Goal: Transaction & Acquisition: Purchase product/service

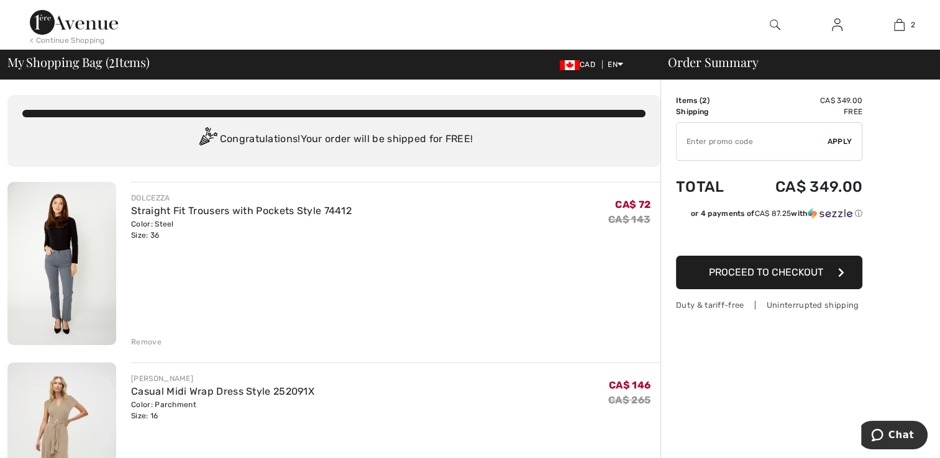
click at [70, 40] on div "< Continue Shopping" at bounding box center [67, 40] width 75 height 11
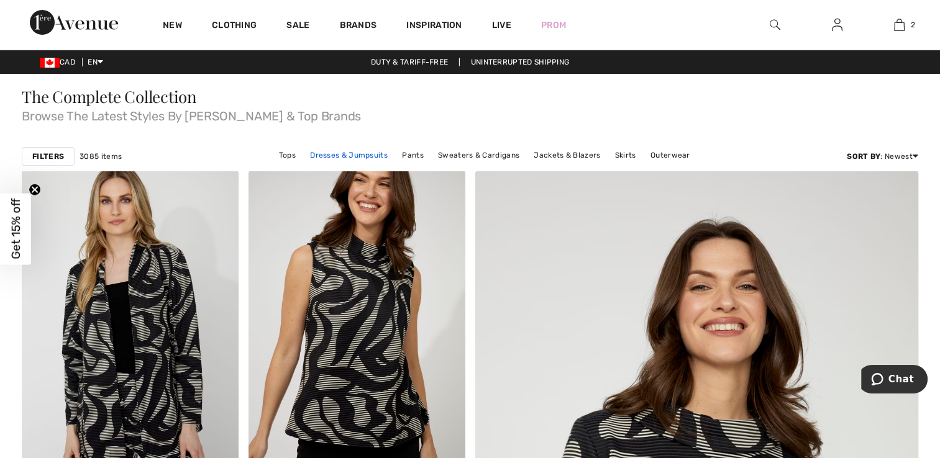
click at [352, 155] on link "Dresses & Jumpsuits" at bounding box center [349, 155] width 90 height 16
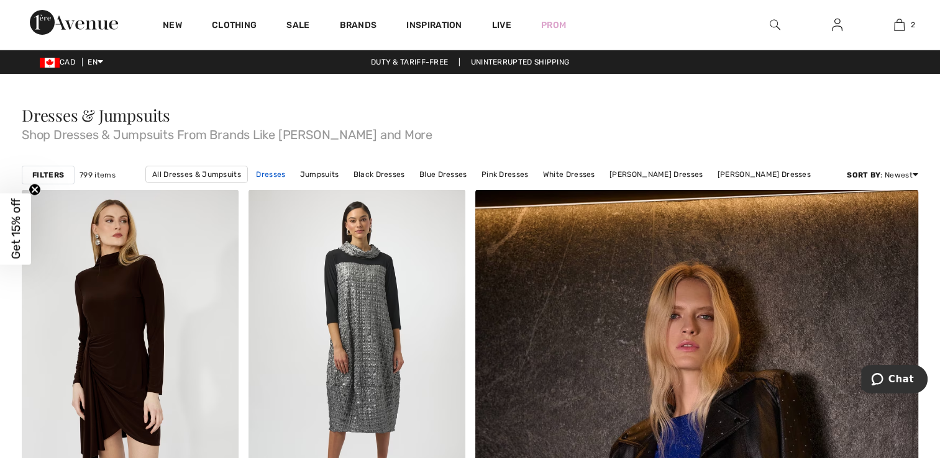
click at [284, 178] on link "Dresses" at bounding box center [271, 174] width 42 height 16
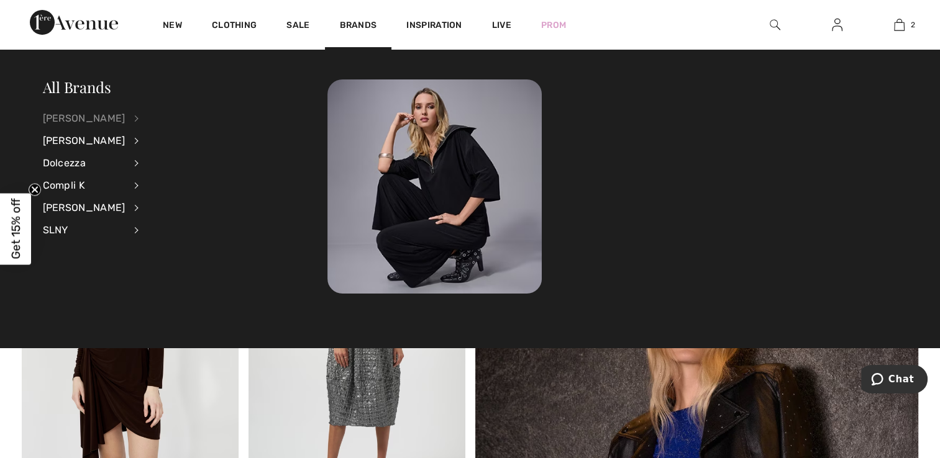
click at [107, 116] on div "[PERSON_NAME]" at bounding box center [84, 118] width 83 height 22
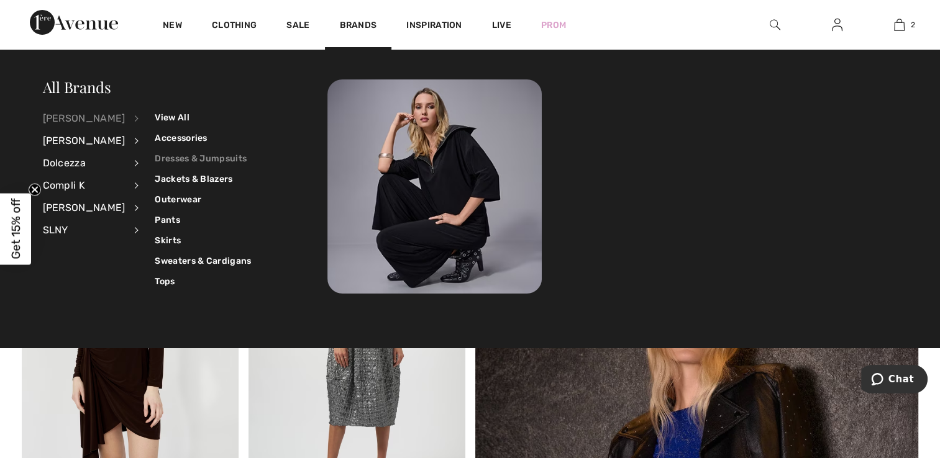
click at [169, 158] on link "Dresses & Jumpsuits" at bounding box center [203, 158] width 96 height 20
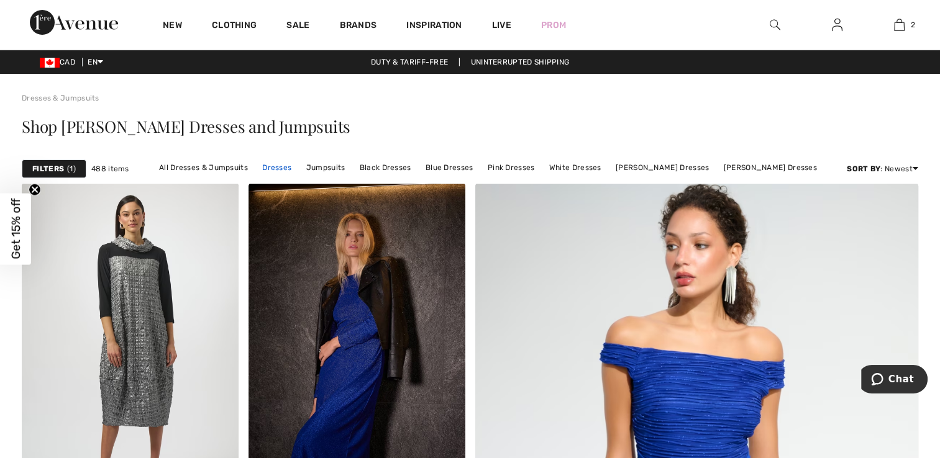
click at [286, 170] on link "Dresses" at bounding box center [277, 168] width 42 height 16
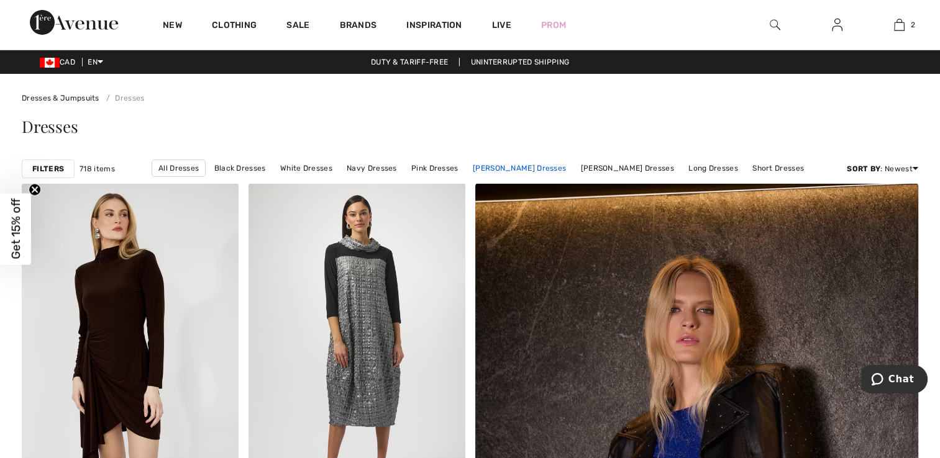
click at [519, 165] on link "[PERSON_NAME] Dresses" at bounding box center [519, 168] width 106 height 16
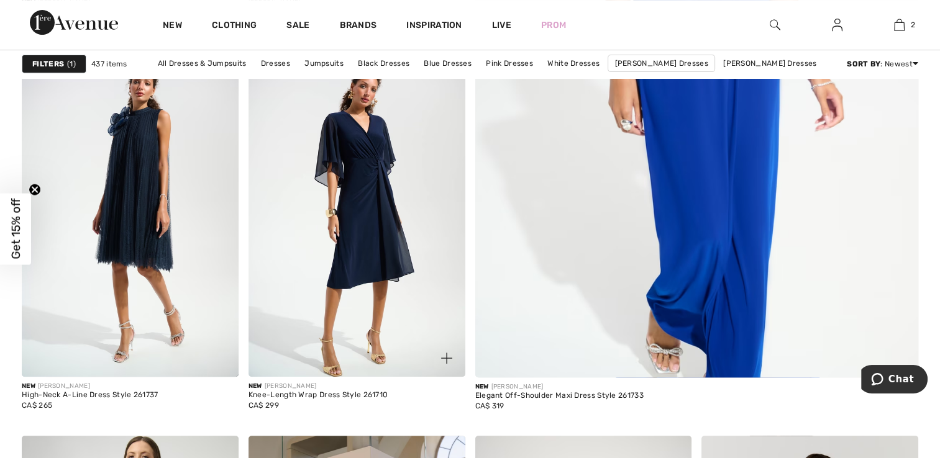
scroll to position [497, 0]
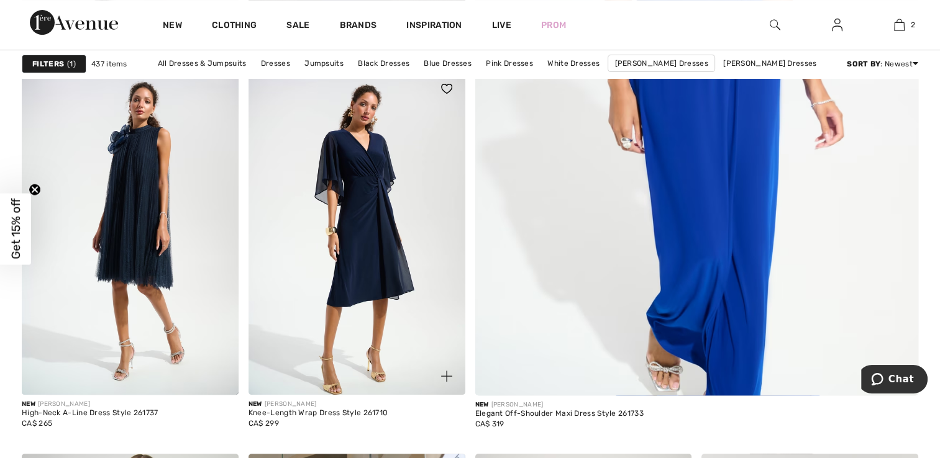
click at [356, 260] on img at bounding box center [356, 232] width 217 height 325
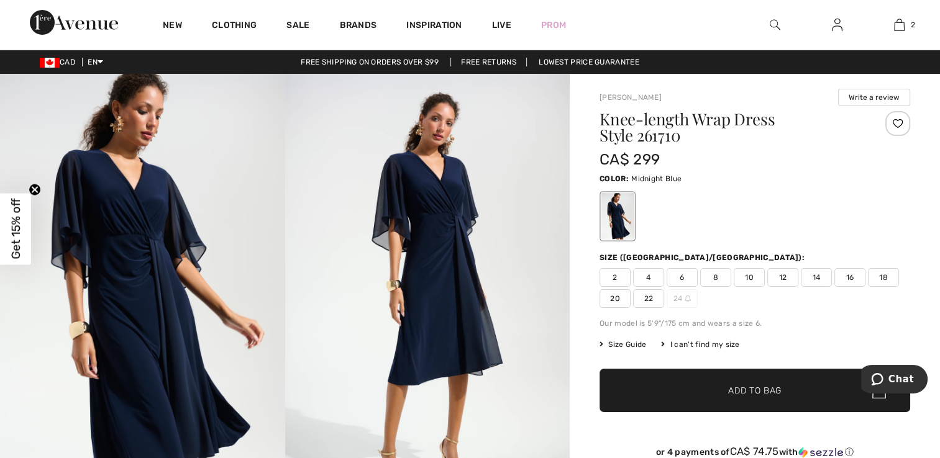
click at [163, 287] on img at bounding box center [142, 287] width 285 height 427
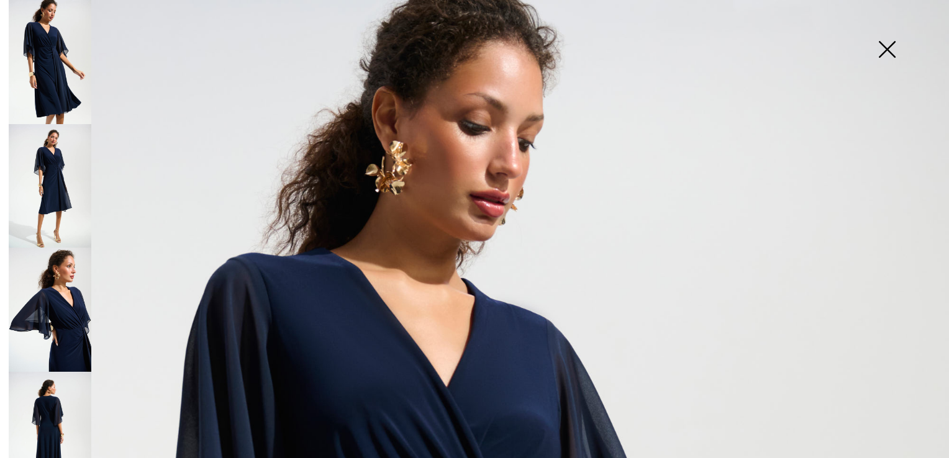
click at [885, 48] on img at bounding box center [887, 51] width 62 height 64
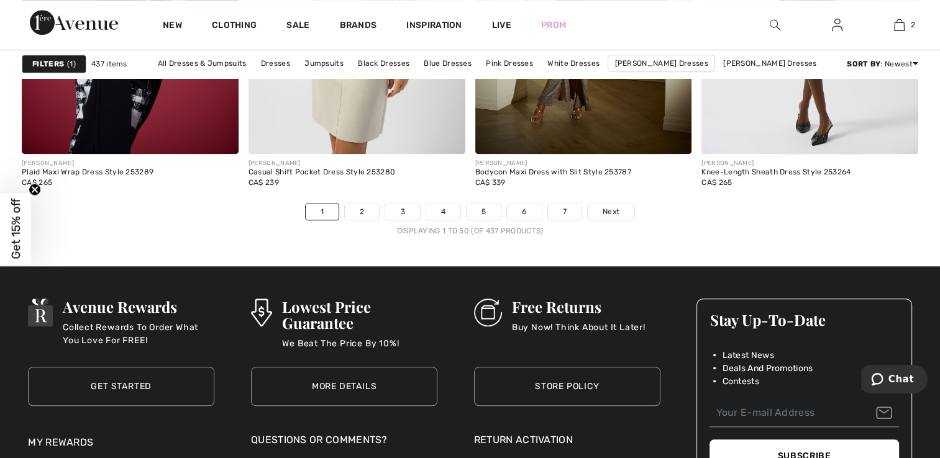
scroll to position [5839, 0]
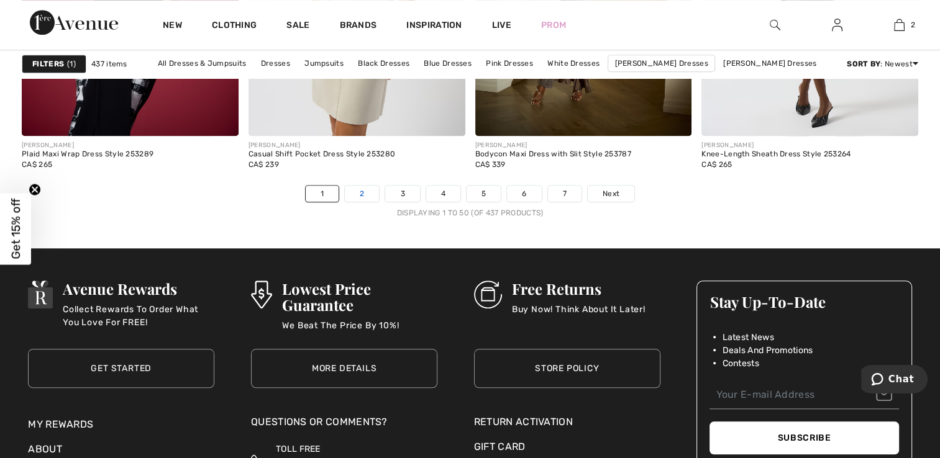
click at [366, 194] on link "2" at bounding box center [362, 194] width 34 height 16
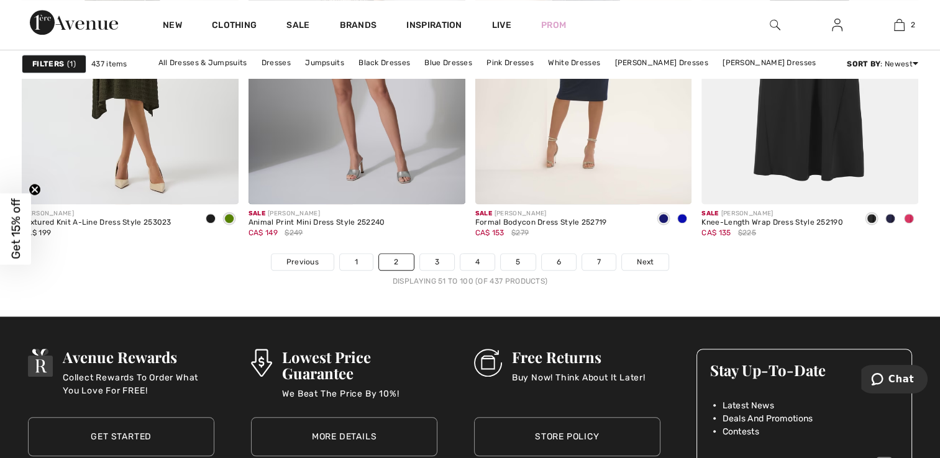
scroll to position [5777, 0]
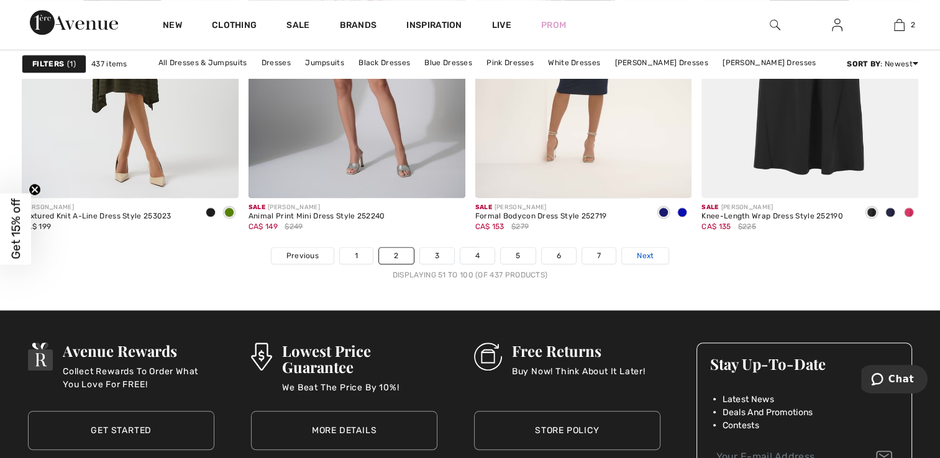
click at [647, 257] on span "Next" at bounding box center [645, 255] width 17 height 11
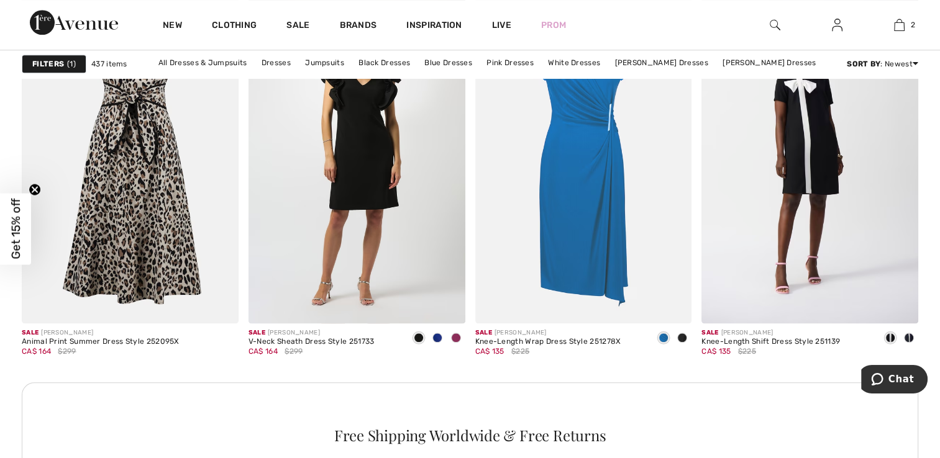
scroll to position [1366, 0]
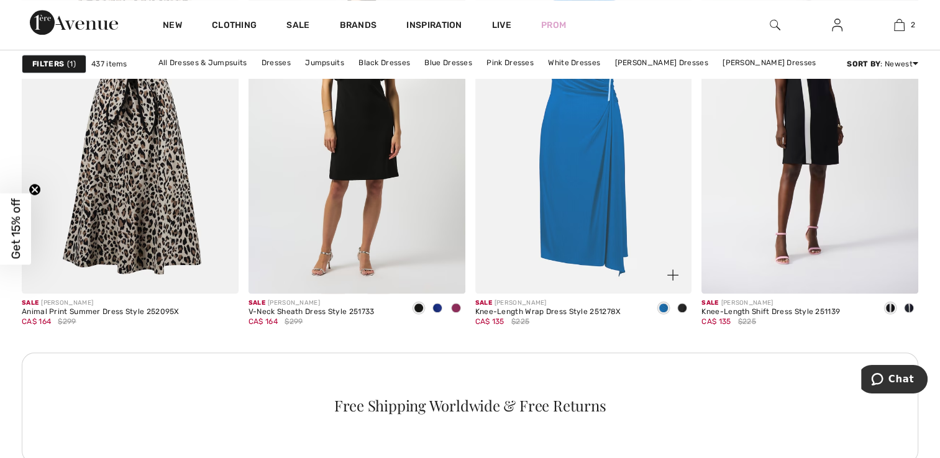
click at [576, 272] on img at bounding box center [583, 130] width 217 height 325
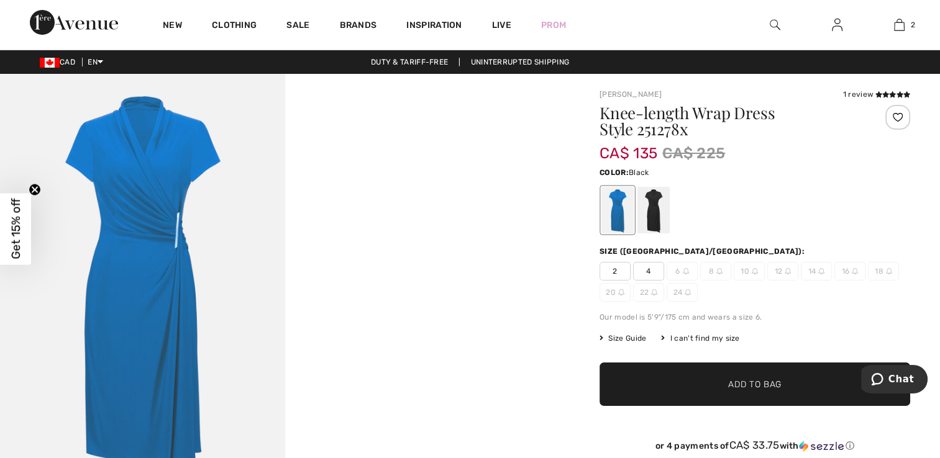
click at [653, 214] on div at bounding box center [653, 210] width 32 height 47
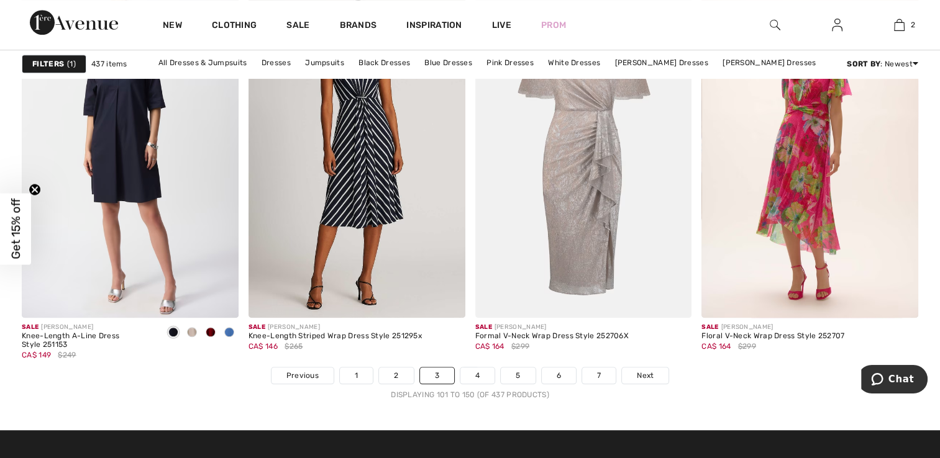
scroll to position [5777, 0]
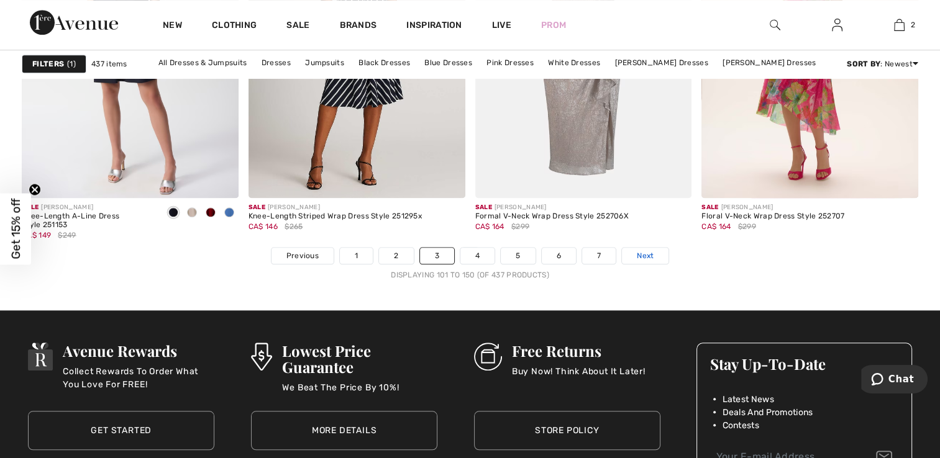
click at [647, 253] on span "Next" at bounding box center [645, 255] width 17 height 11
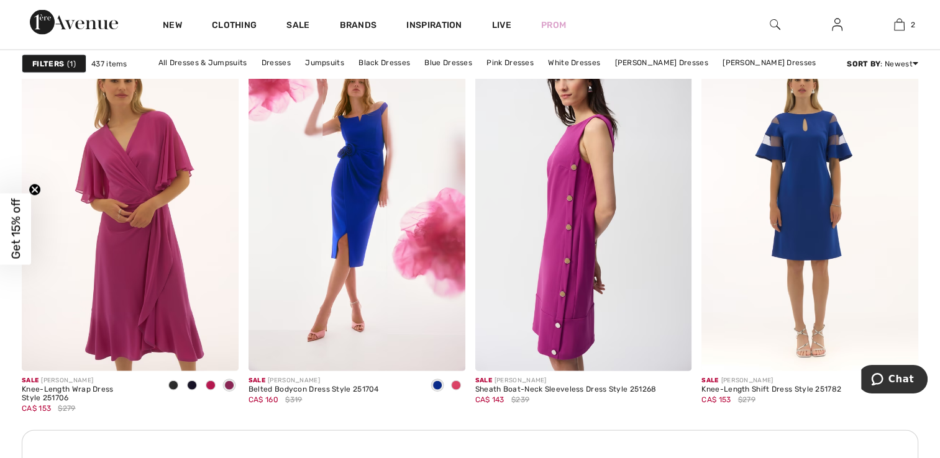
scroll to position [2609, 0]
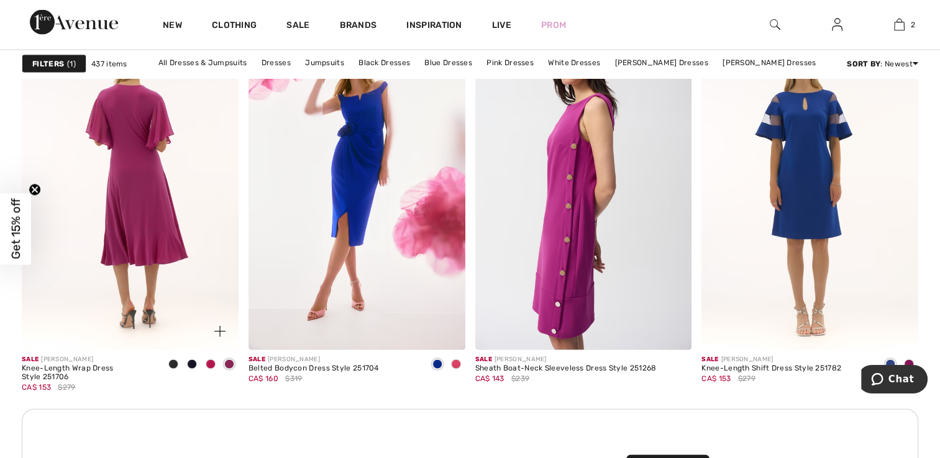
click at [104, 289] on img at bounding box center [130, 187] width 217 height 325
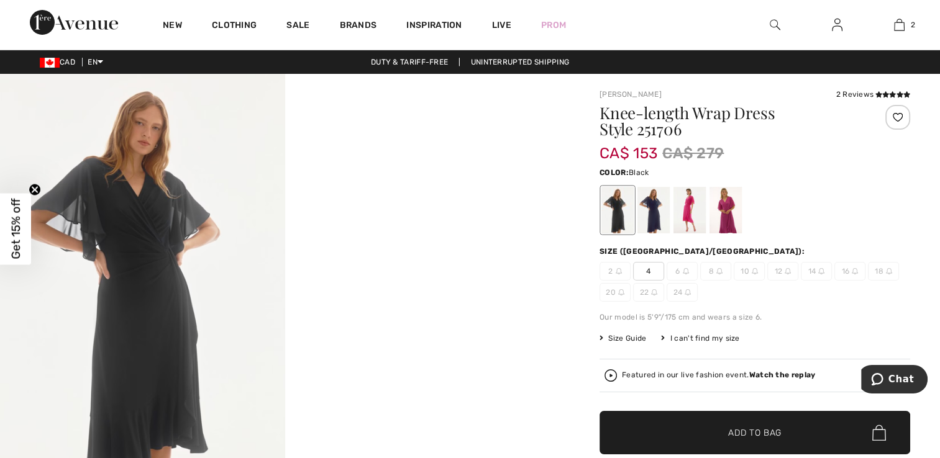
click at [618, 220] on div at bounding box center [617, 210] width 32 height 47
click at [656, 212] on div at bounding box center [653, 210] width 32 height 47
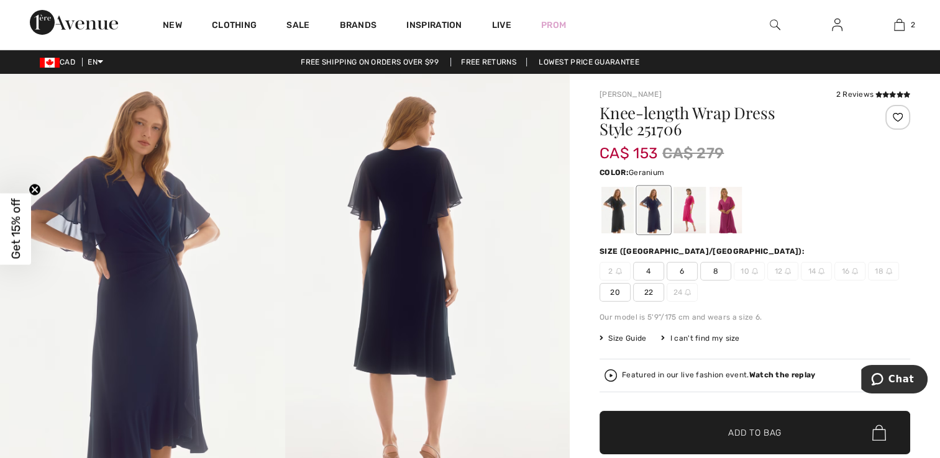
click at [689, 211] on div at bounding box center [689, 210] width 32 height 47
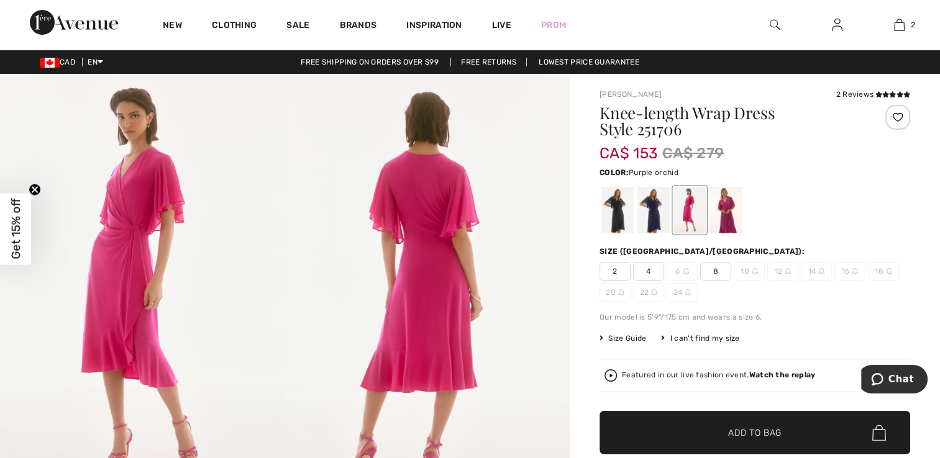
click at [729, 210] on div at bounding box center [725, 210] width 32 height 47
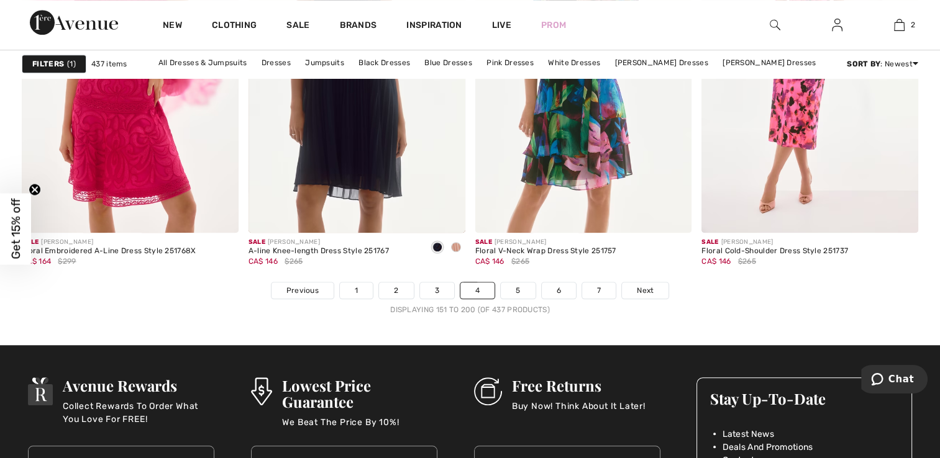
scroll to position [5777, 0]
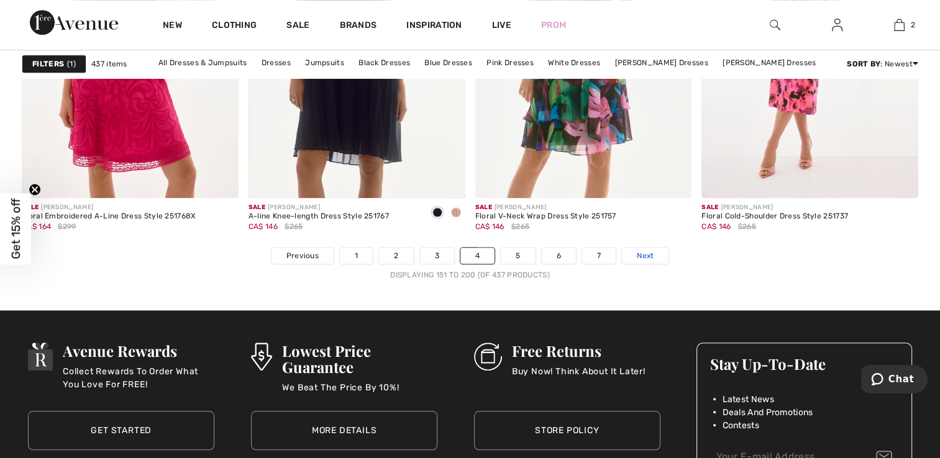
click at [637, 258] on span "Next" at bounding box center [645, 255] width 17 height 11
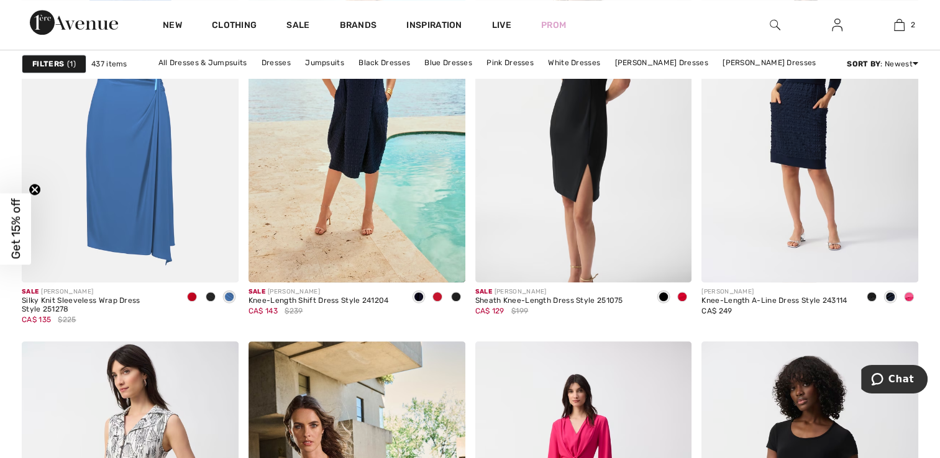
scroll to position [994, 0]
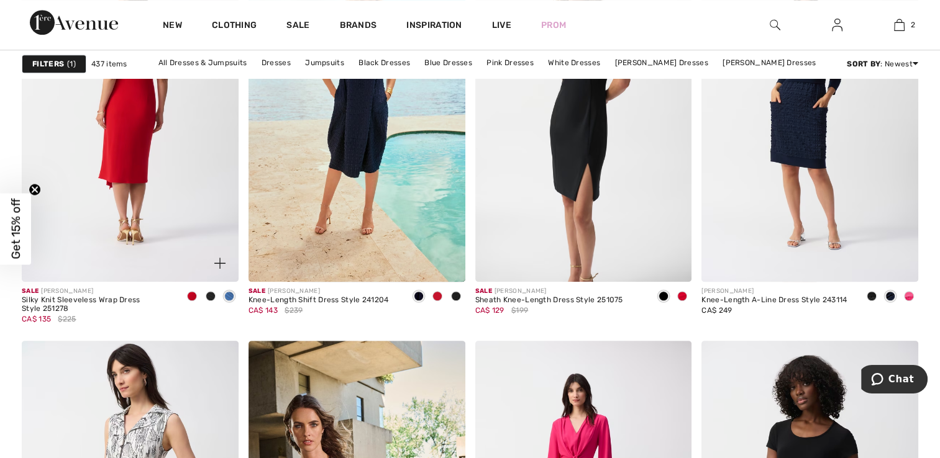
click at [110, 218] on img at bounding box center [130, 119] width 217 height 325
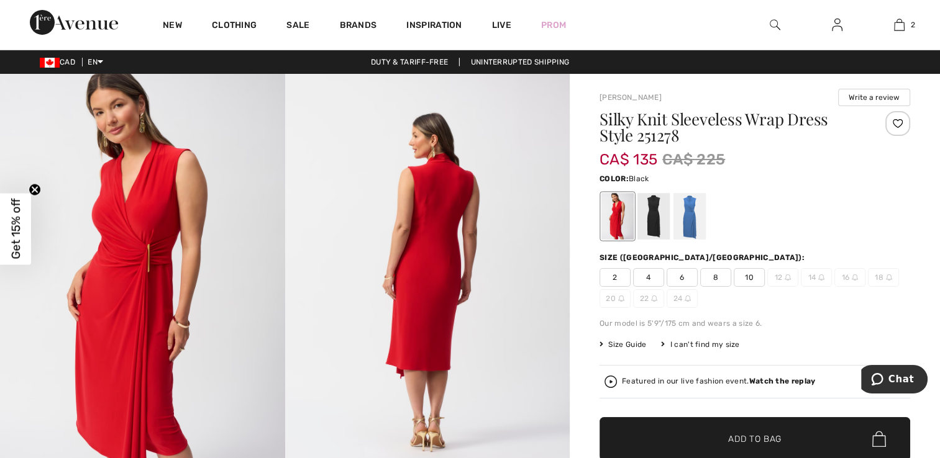
click at [658, 220] on div at bounding box center [653, 216] width 32 height 47
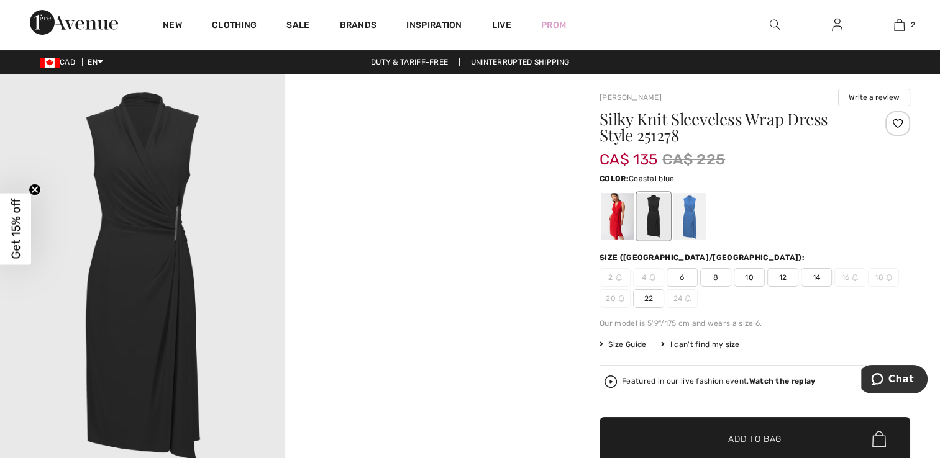
click at [693, 216] on div at bounding box center [689, 216] width 32 height 47
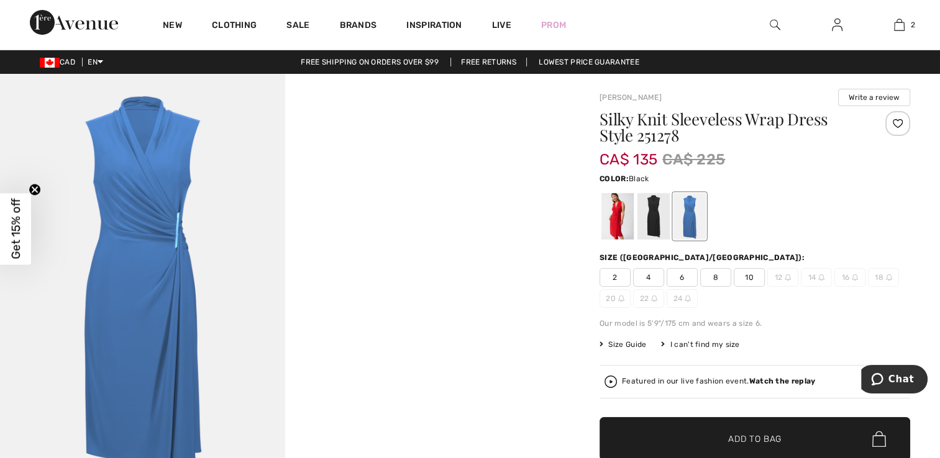
click at [654, 217] on div at bounding box center [653, 216] width 32 height 47
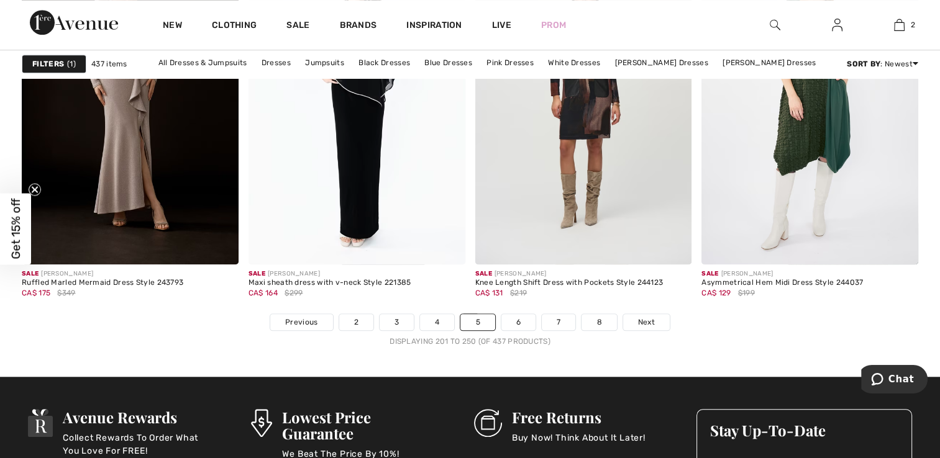
scroll to position [5714, 0]
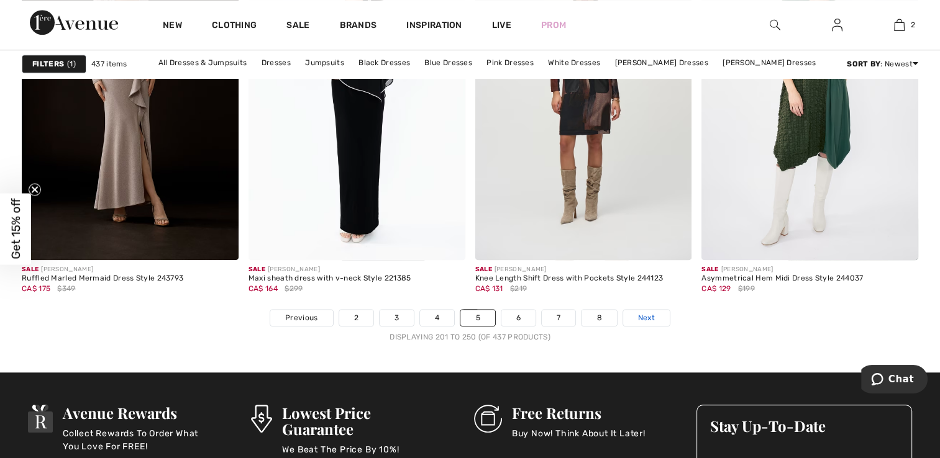
click at [646, 321] on span "Next" at bounding box center [646, 317] width 17 height 11
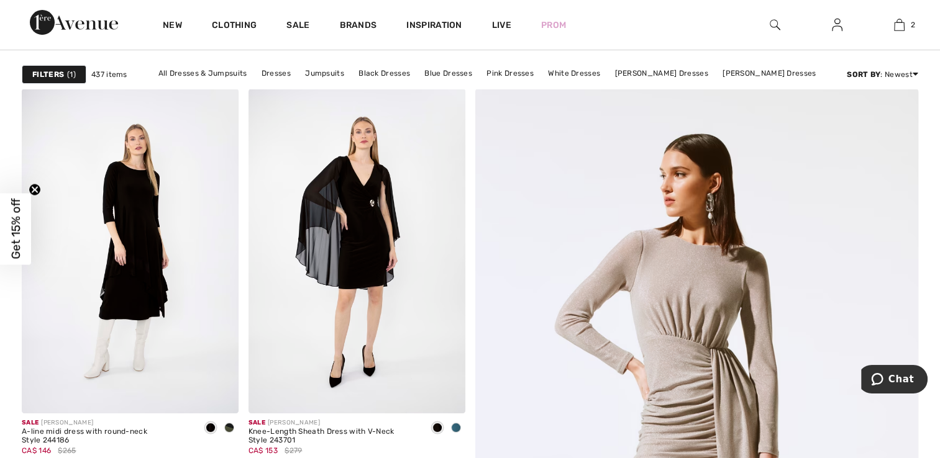
scroll to position [124, 0]
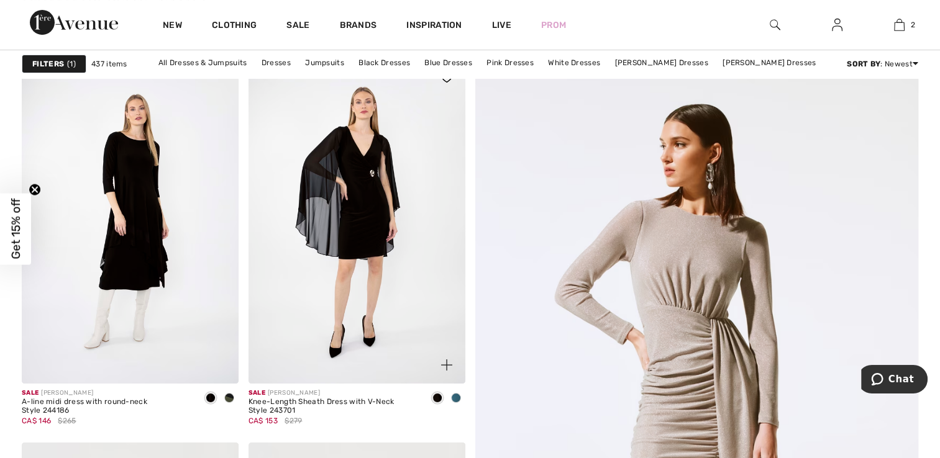
click at [452, 398] on span at bounding box center [456, 398] width 10 height 10
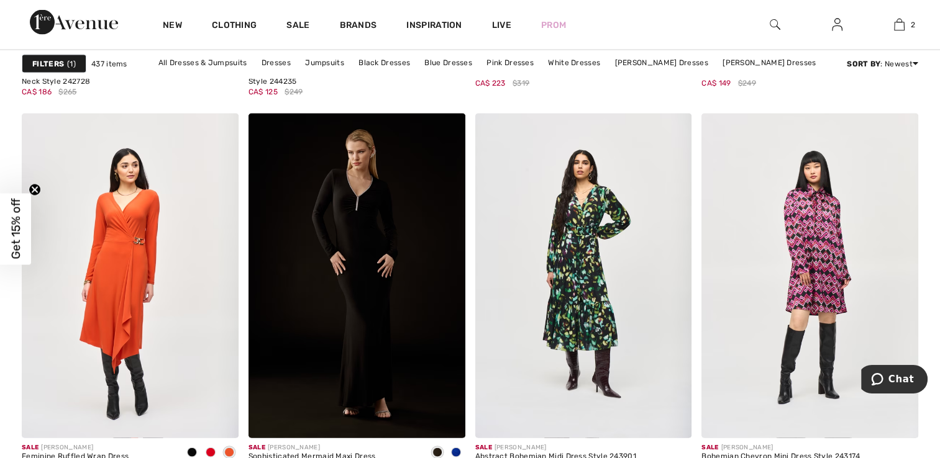
scroll to position [2609, 0]
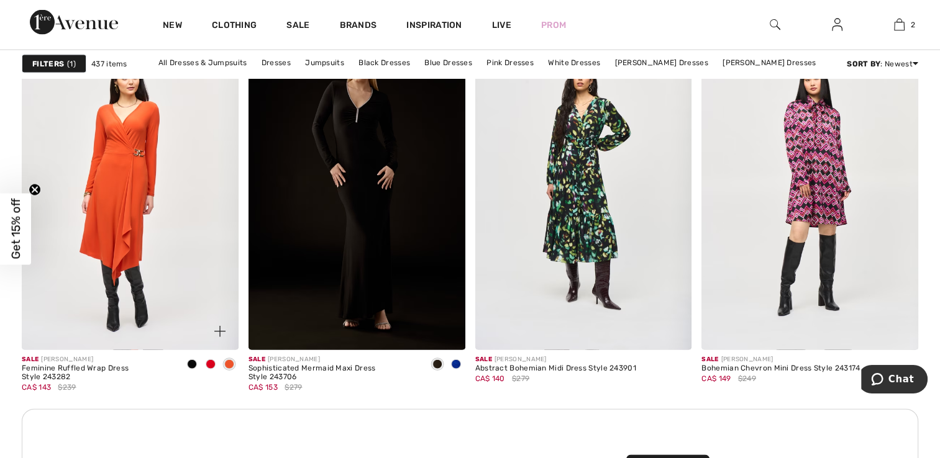
click at [188, 365] on span at bounding box center [192, 365] width 10 height 10
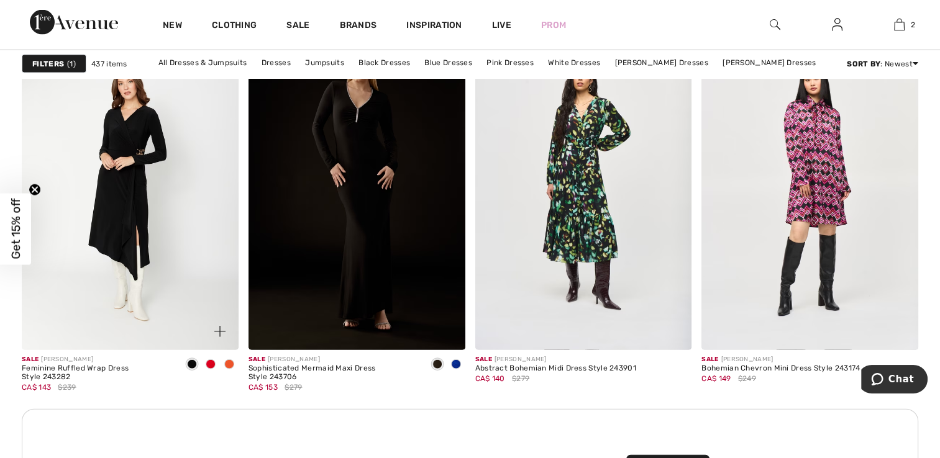
click at [207, 365] on span at bounding box center [211, 365] width 10 height 10
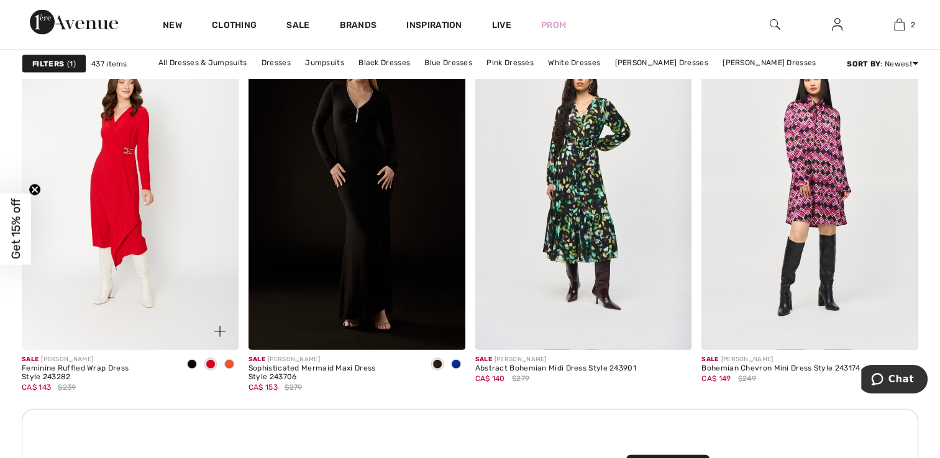
click at [228, 368] on span at bounding box center [229, 365] width 10 height 10
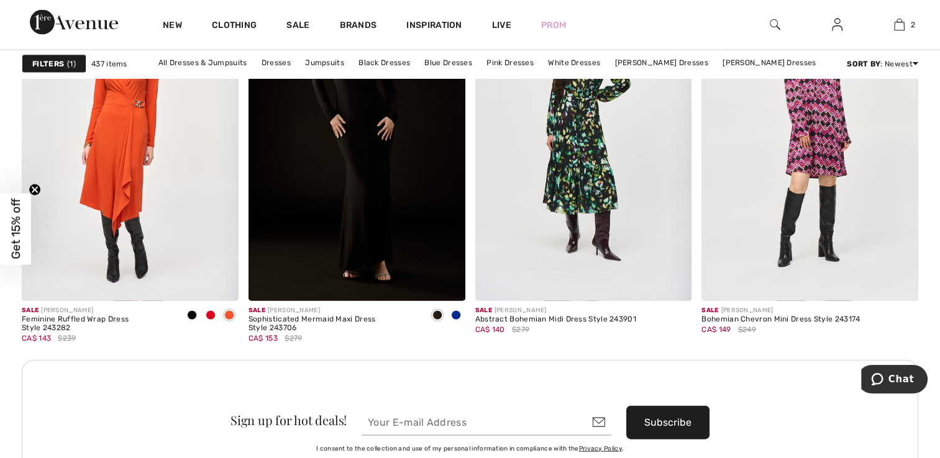
scroll to position [2733, 0]
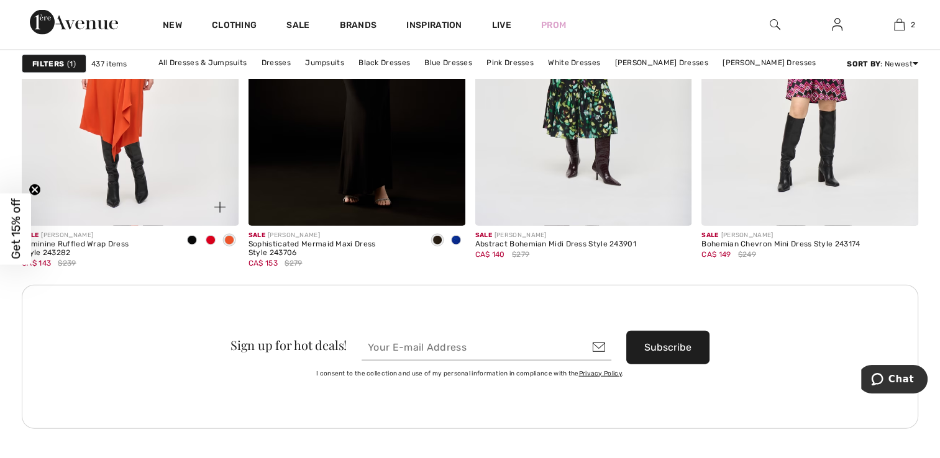
click at [193, 240] on span at bounding box center [192, 240] width 10 height 10
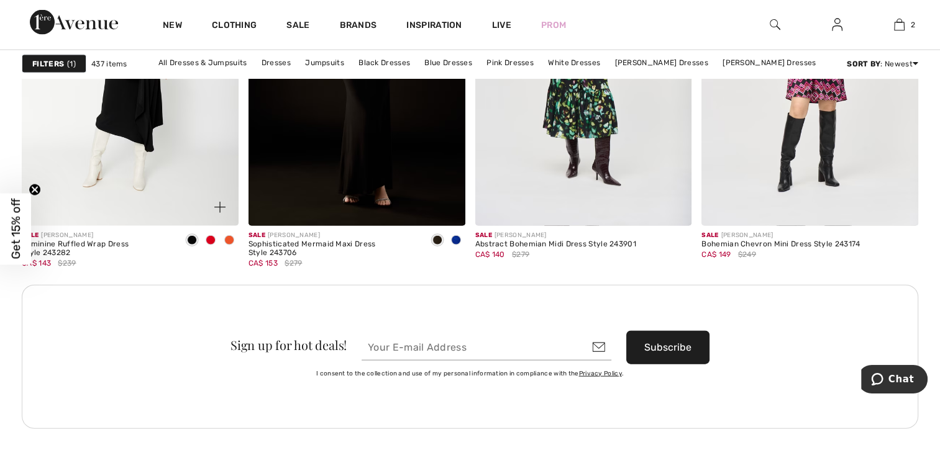
click at [153, 171] on img at bounding box center [130, 63] width 217 height 325
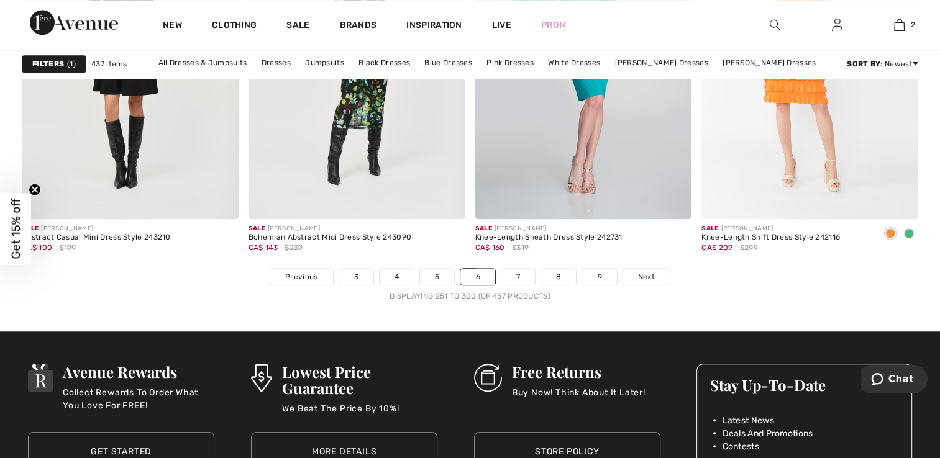
scroll to position [5839, 0]
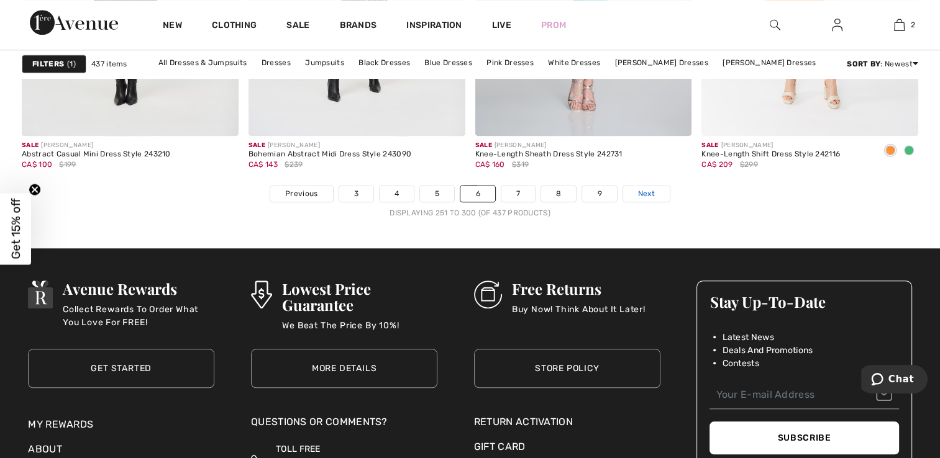
click at [638, 195] on span "Next" at bounding box center [646, 193] width 17 height 11
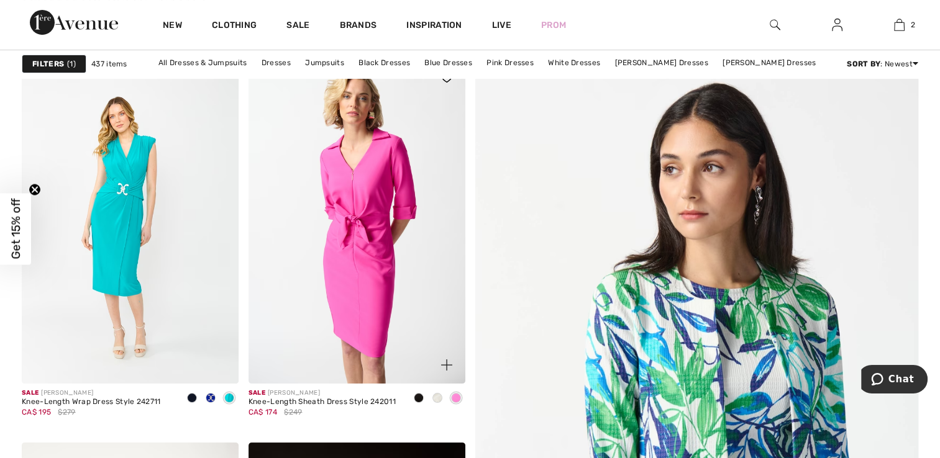
scroll to position [186, 0]
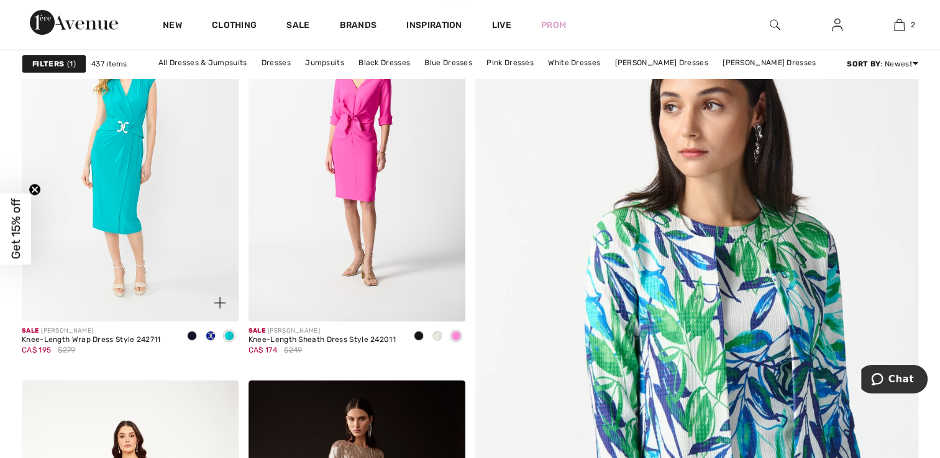
click at [207, 337] on span at bounding box center [211, 336] width 10 height 10
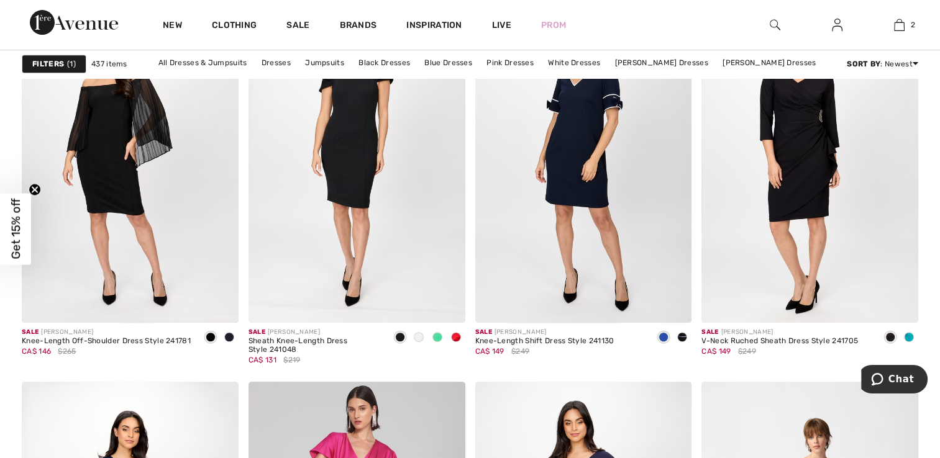
scroll to position [5342, 0]
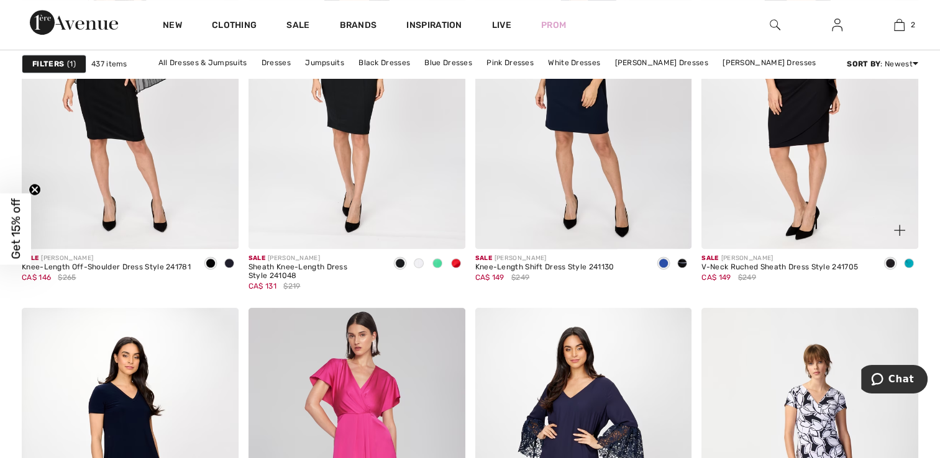
click at [907, 265] on span at bounding box center [909, 263] width 10 height 10
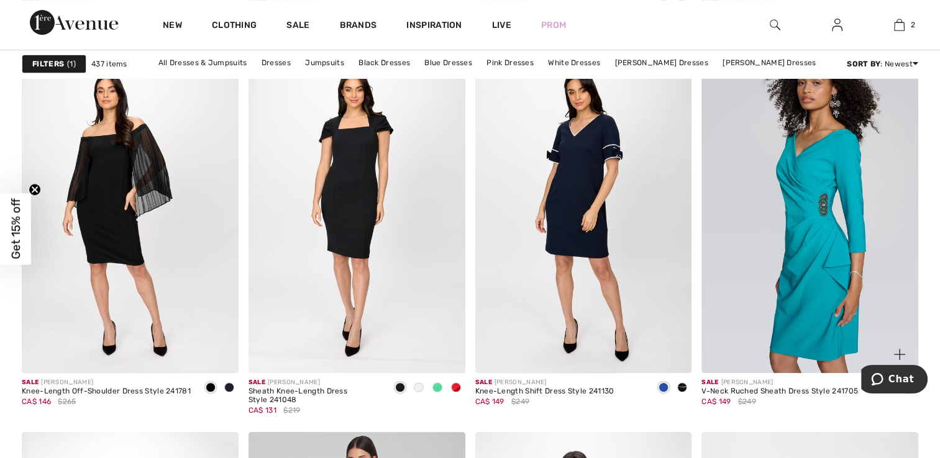
scroll to position [5280, 0]
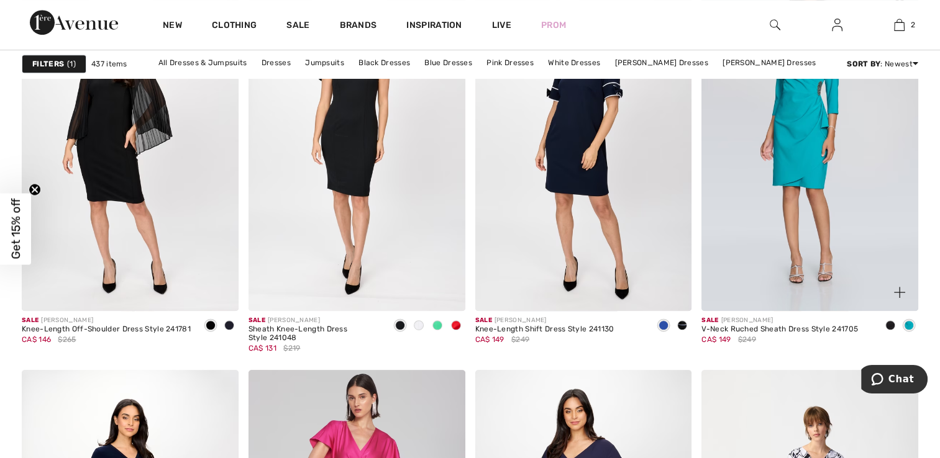
click at [888, 322] on span at bounding box center [890, 326] width 10 height 10
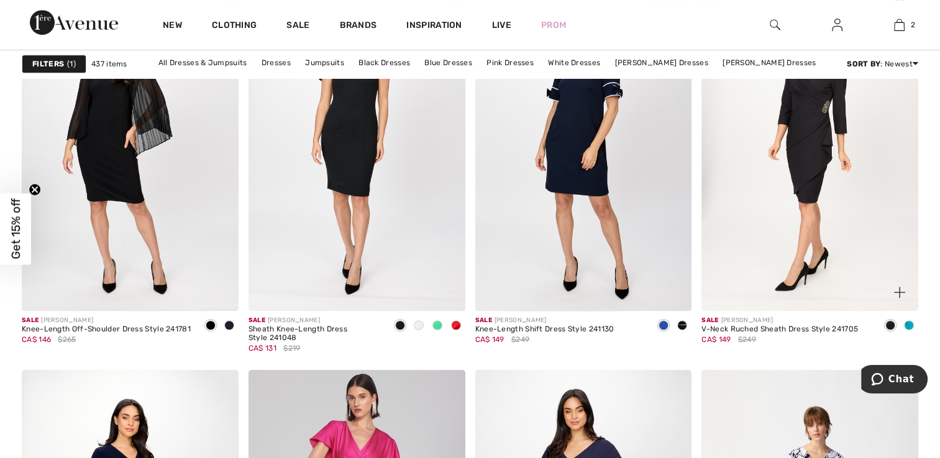
click at [805, 209] on img at bounding box center [809, 148] width 217 height 325
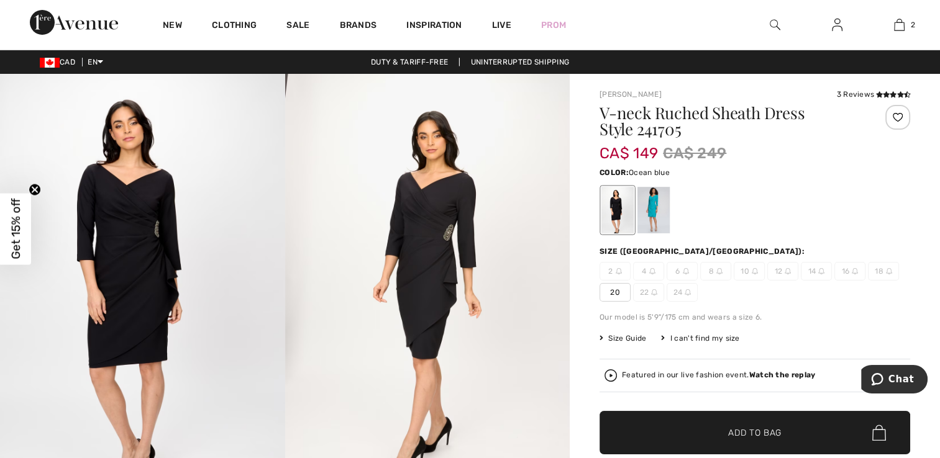
click at [654, 202] on div at bounding box center [653, 210] width 32 height 47
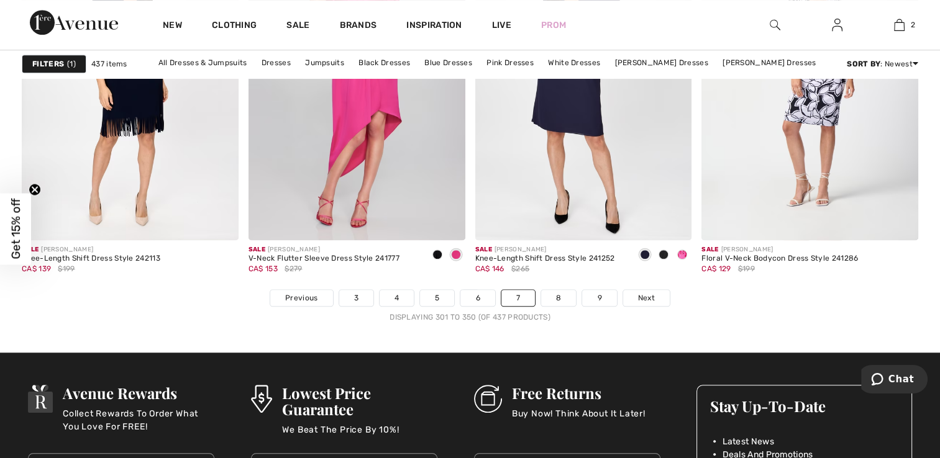
scroll to position [5777, 0]
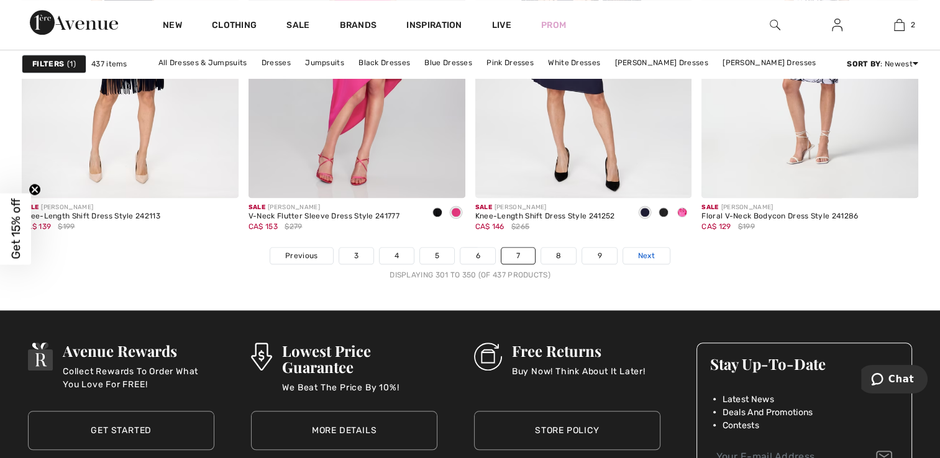
click at [635, 253] on link "Next" at bounding box center [646, 256] width 47 height 16
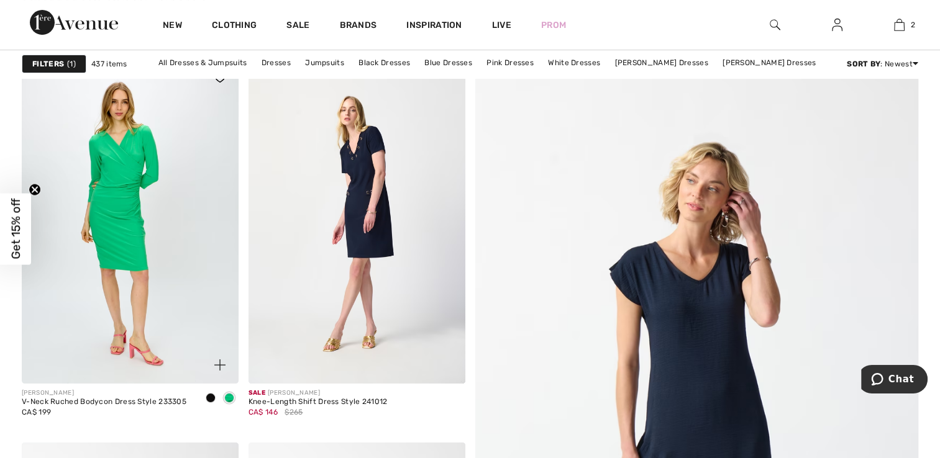
scroll to position [186, 0]
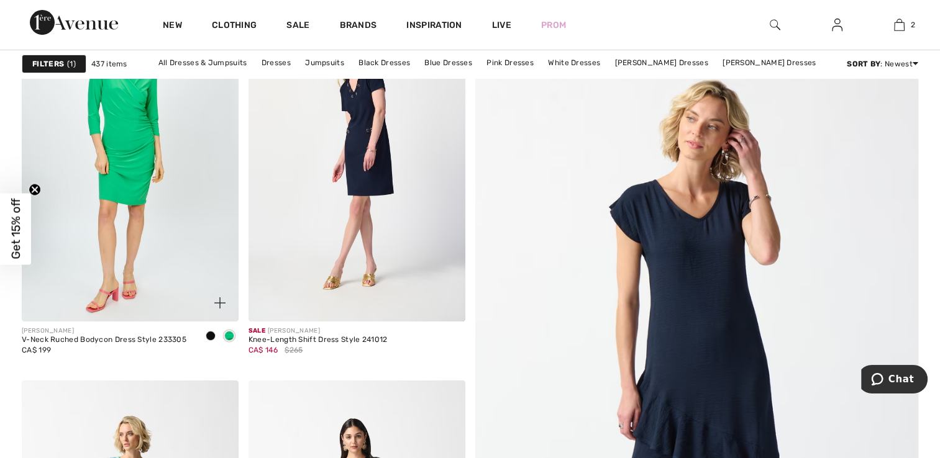
click at [209, 335] on span at bounding box center [211, 336] width 10 height 10
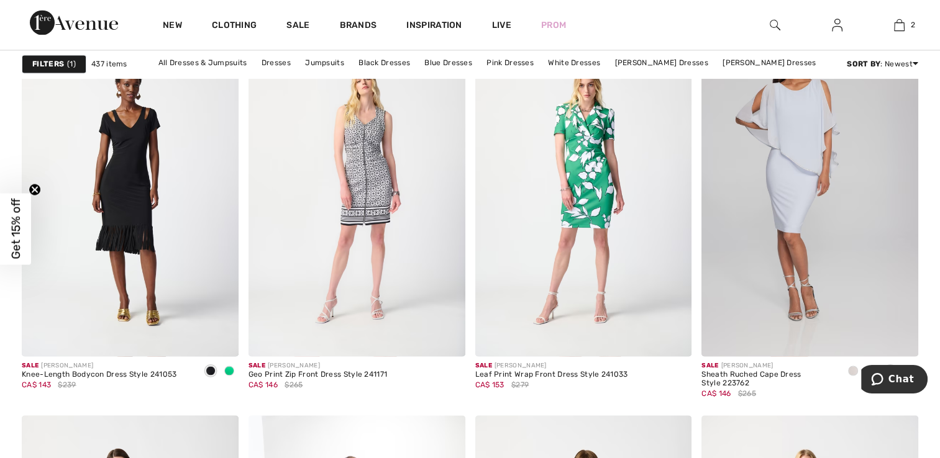
scroll to position [1863, 0]
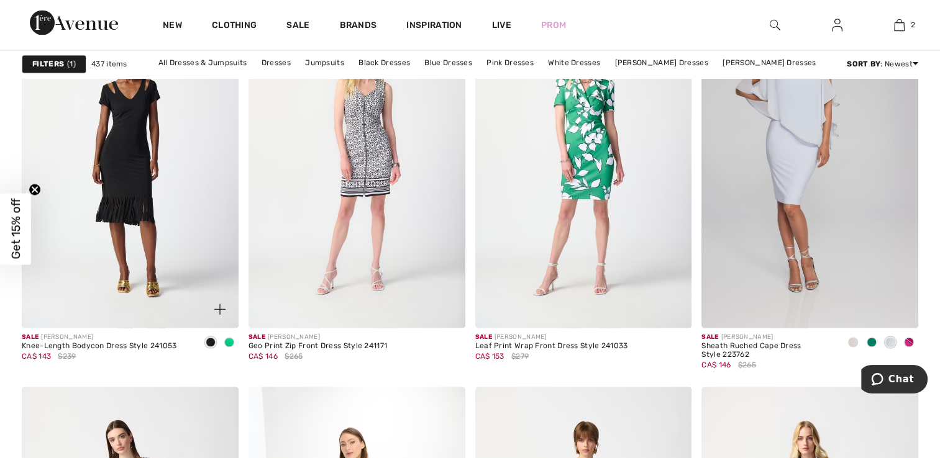
click at [229, 339] on span at bounding box center [229, 342] width 10 height 10
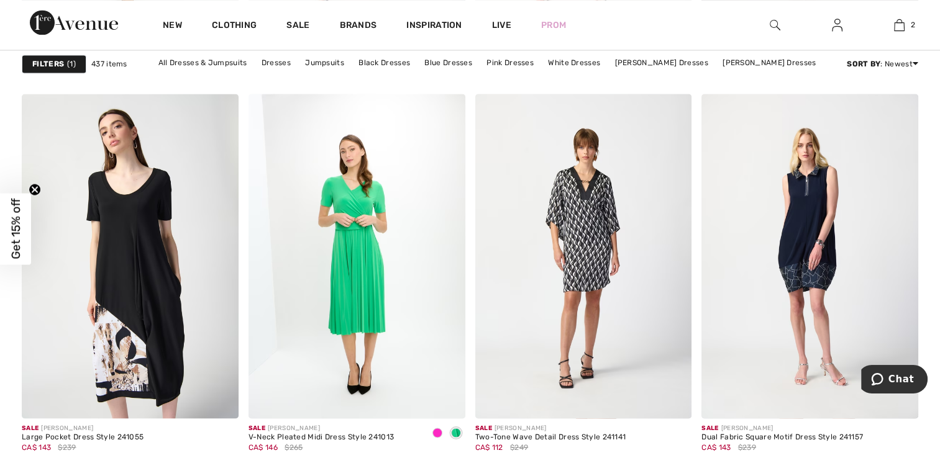
scroll to position [2174, 0]
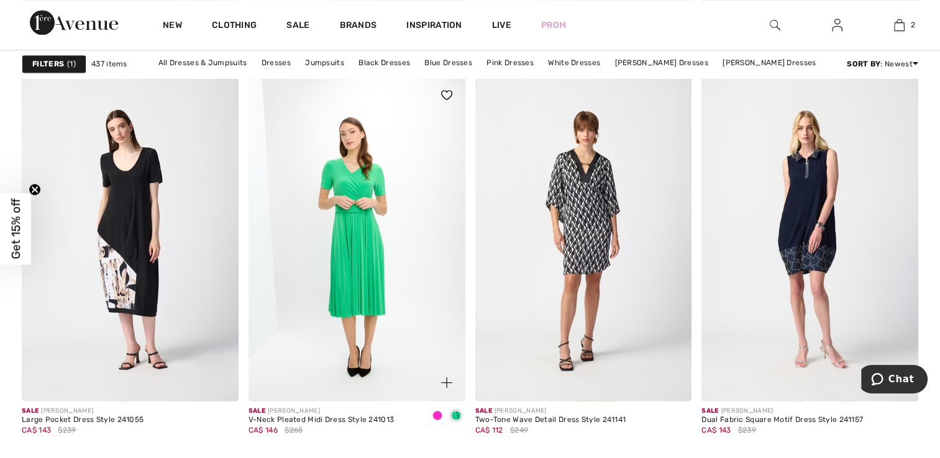
click at [437, 416] on span at bounding box center [437, 416] width 10 height 10
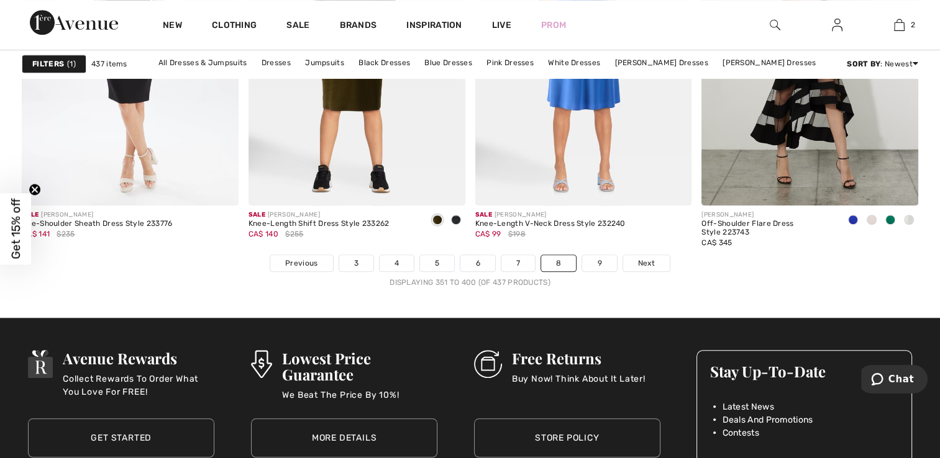
scroll to position [5777, 0]
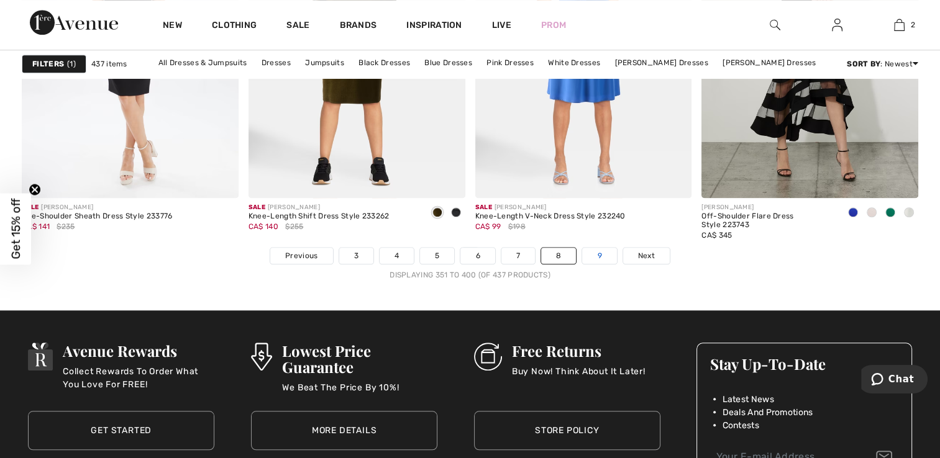
click at [594, 253] on link "9" at bounding box center [599, 256] width 34 height 16
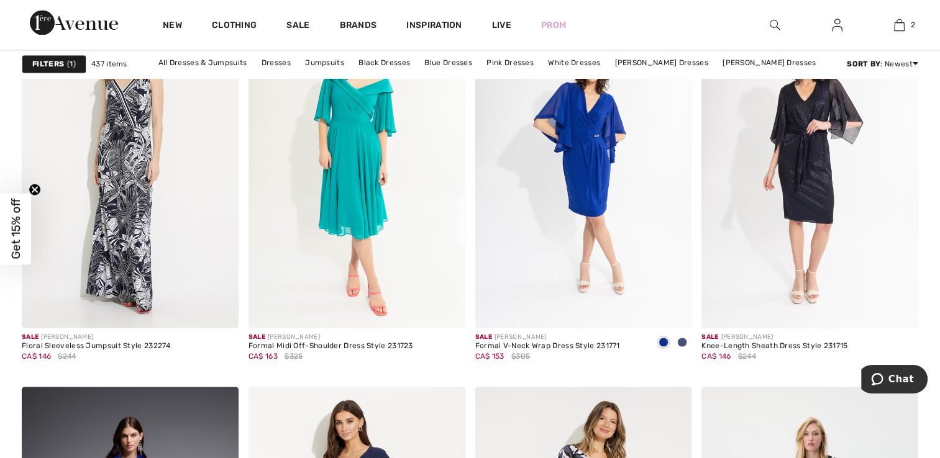
scroll to position [1801, 0]
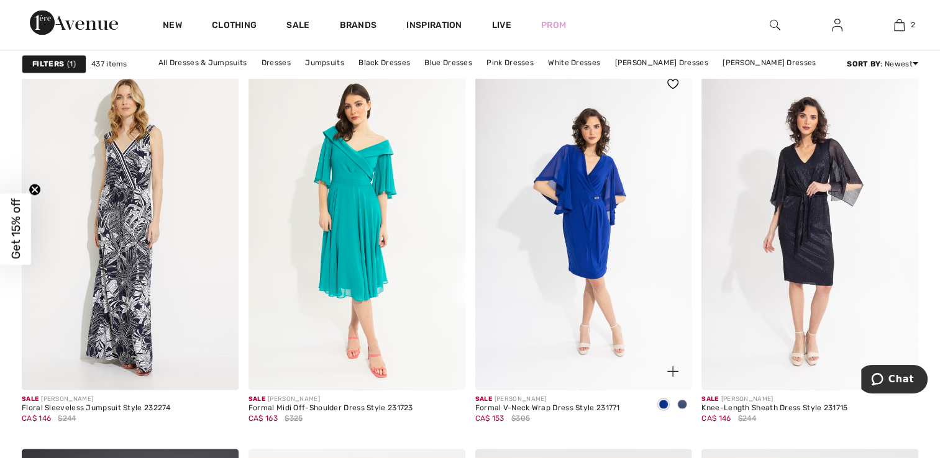
click at [679, 402] on span at bounding box center [682, 404] width 10 height 10
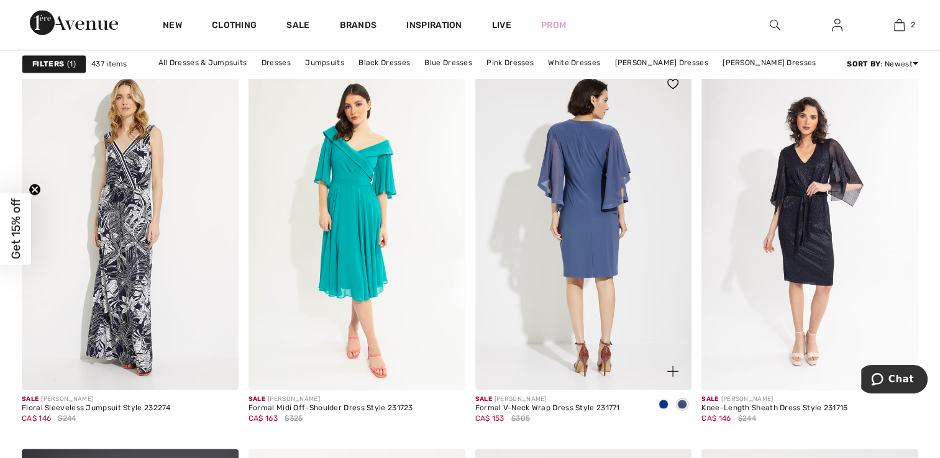
click at [594, 260] on img at bounding box center [583, 227] width 217 height 325
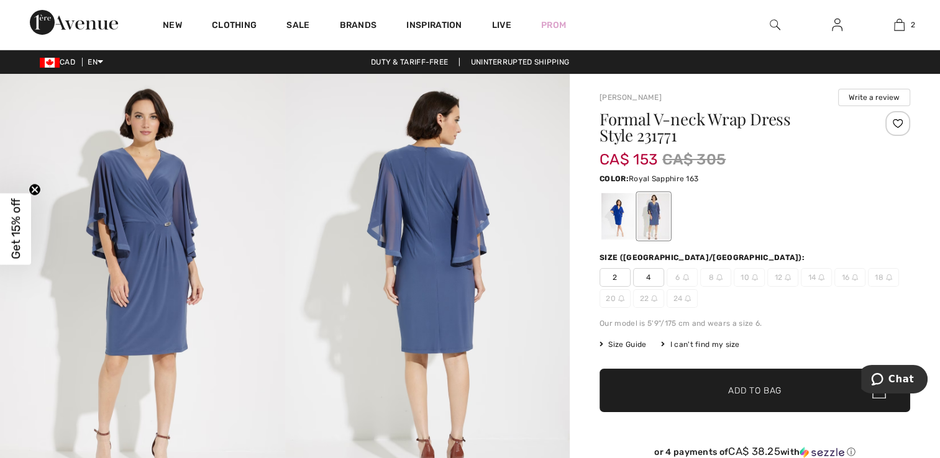
click at [609, 218] on div at bounding box center [617, 216] width 32 height 47
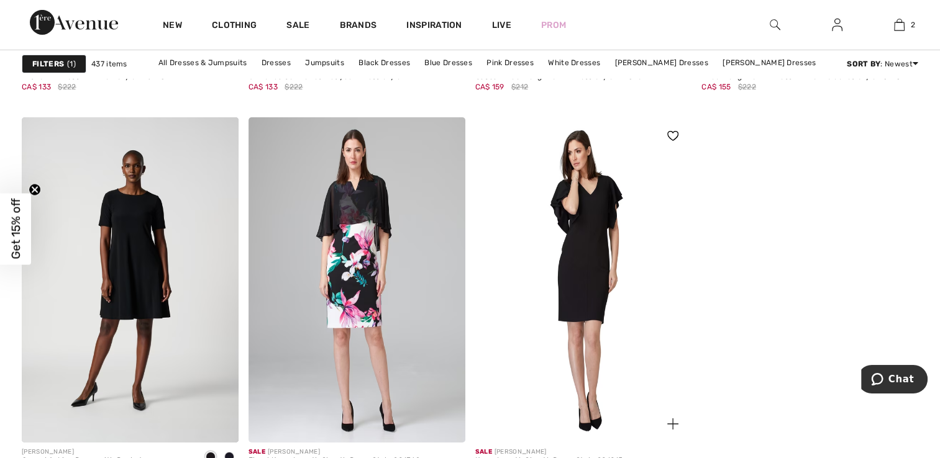
scroll to position [4224, 0]
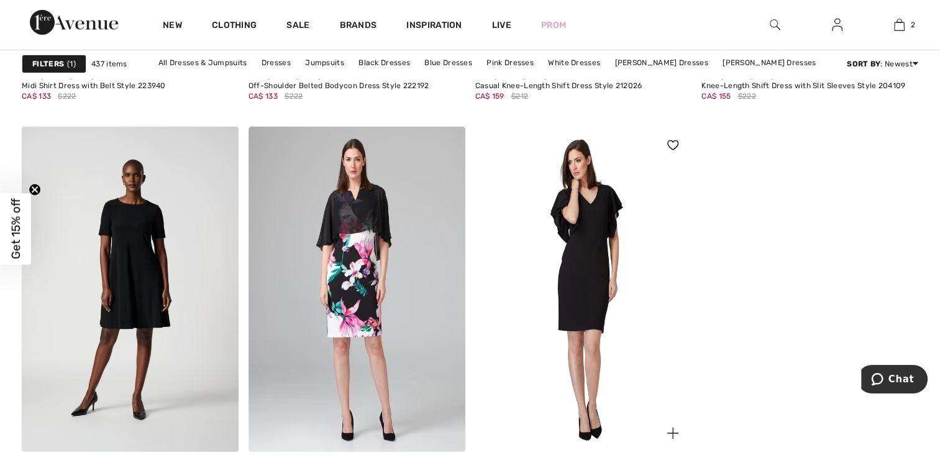
click at [581, 302] on img at bounding box center [583, 289] width 217 height 325
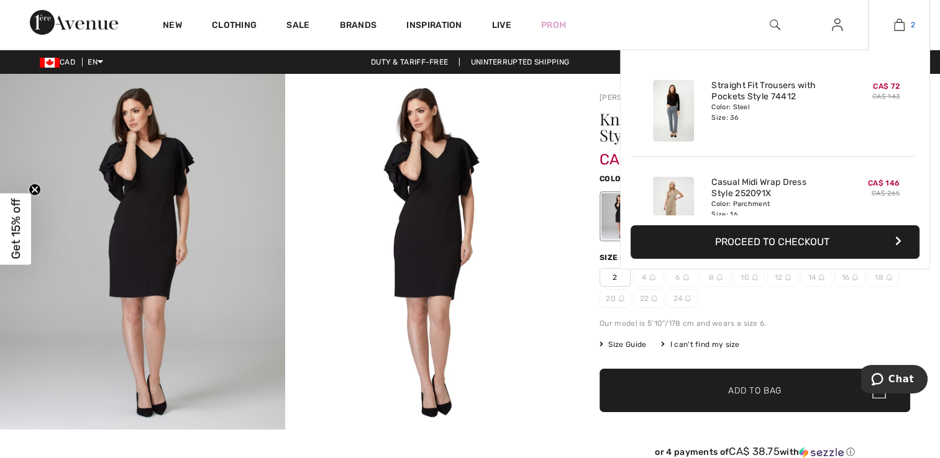
click at [902, 27] on img at bounding box center [899, 24] width 11 height 15
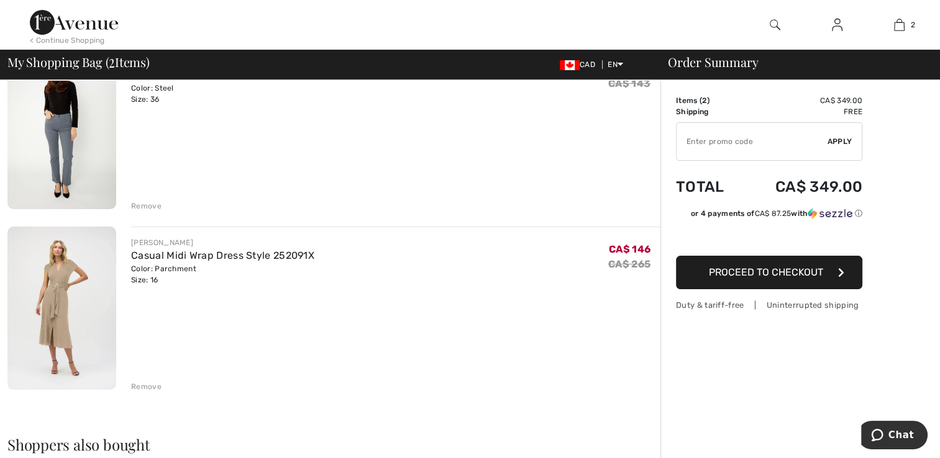
scroll to position [62, 0]
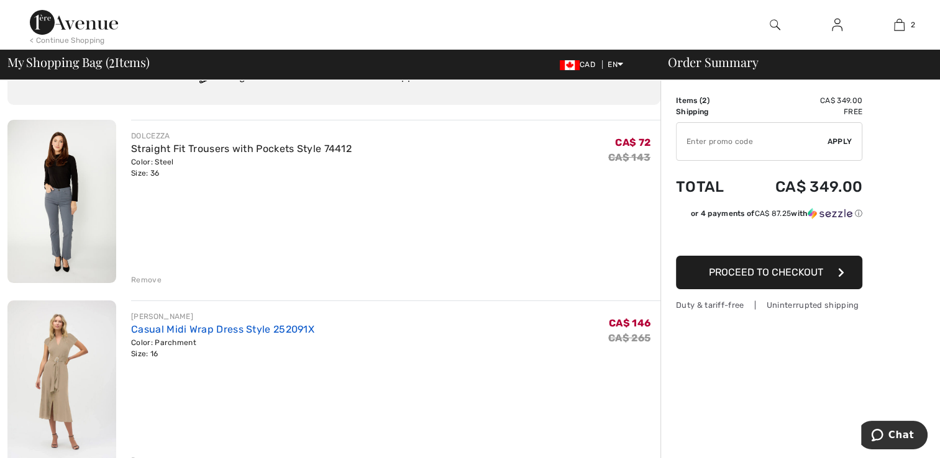
click at [216, 332] on link "Casual Midi Wrap Dress Style 252091X" at bounding box center [222, 330] width 183 height 12
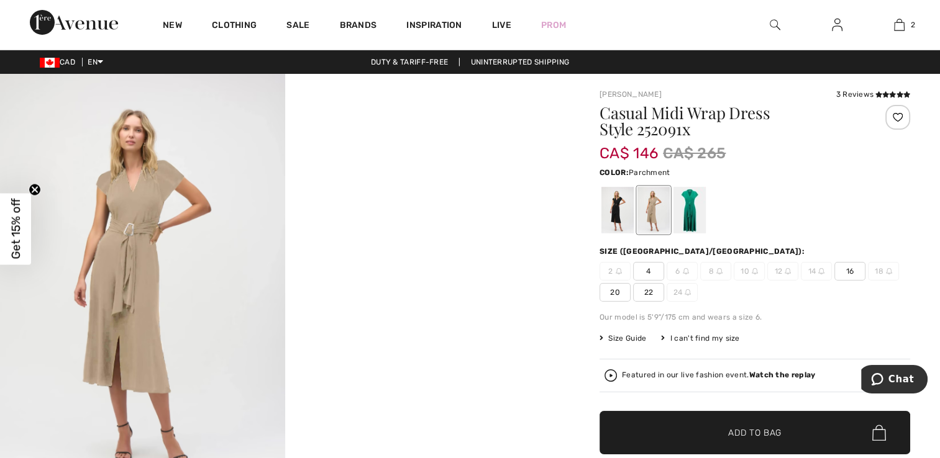
click at [165, 301] on img at bounding box center [142, 288] width 285 height 429
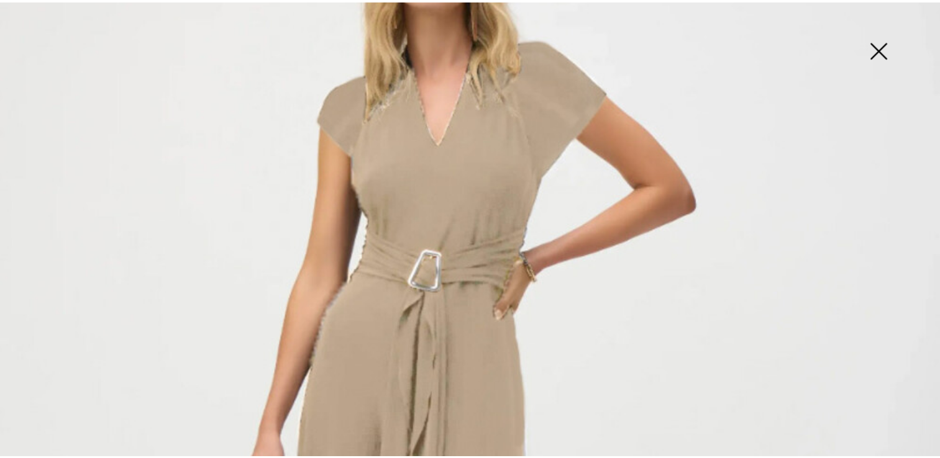
scroll to position [62, 0]
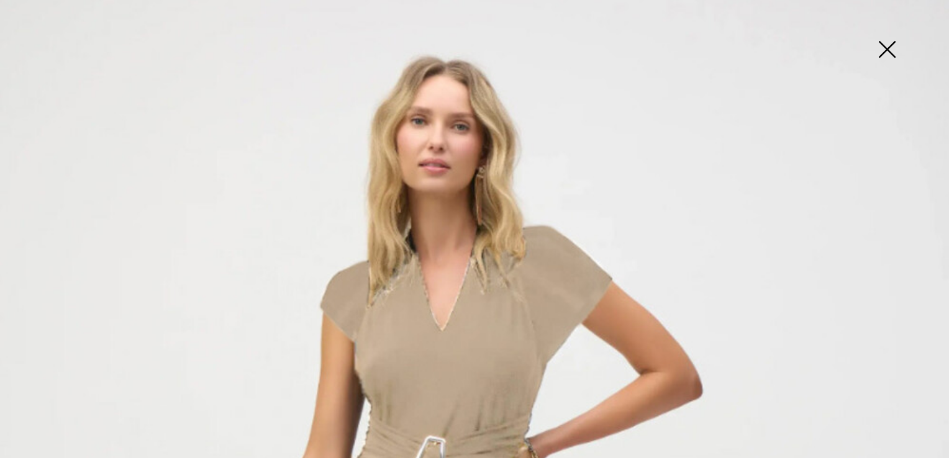
click at [886, 50] on img at bounding box center [887, 51] width 62 height 64
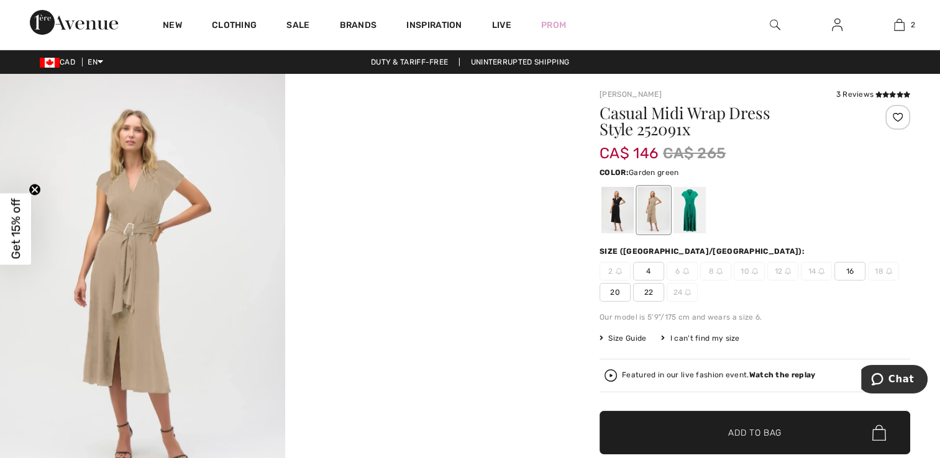
click at [694, 209] on div at bounding box center [689, 210] width 32 height 47
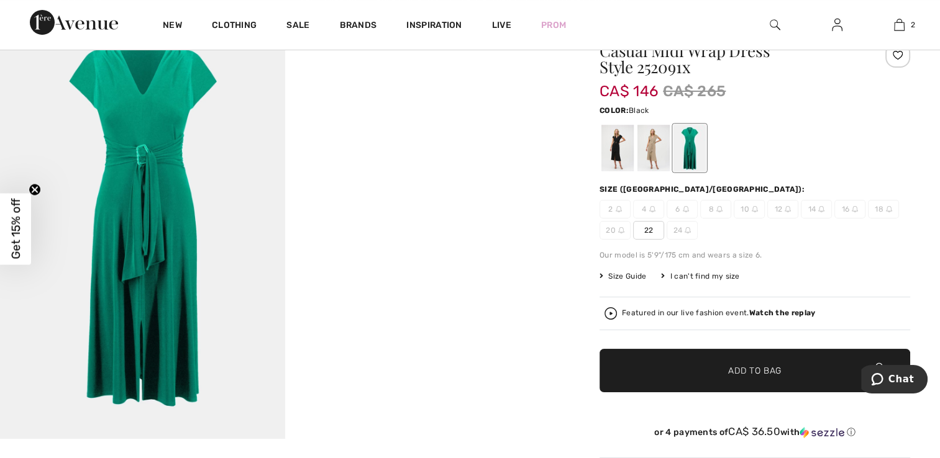
click at [617, 150] on div at bounding box center [617, 148] width 32 height 47
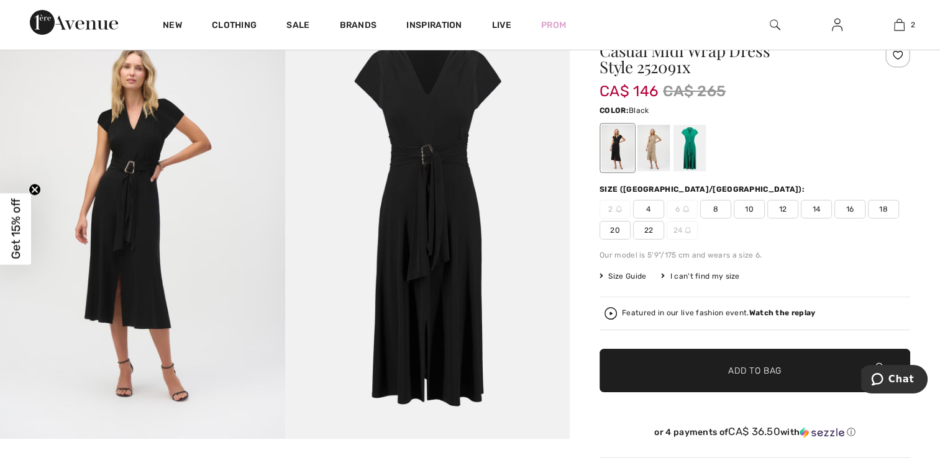
click at [149, 237] on img at bounding box center [142, 225] width 285 height 427
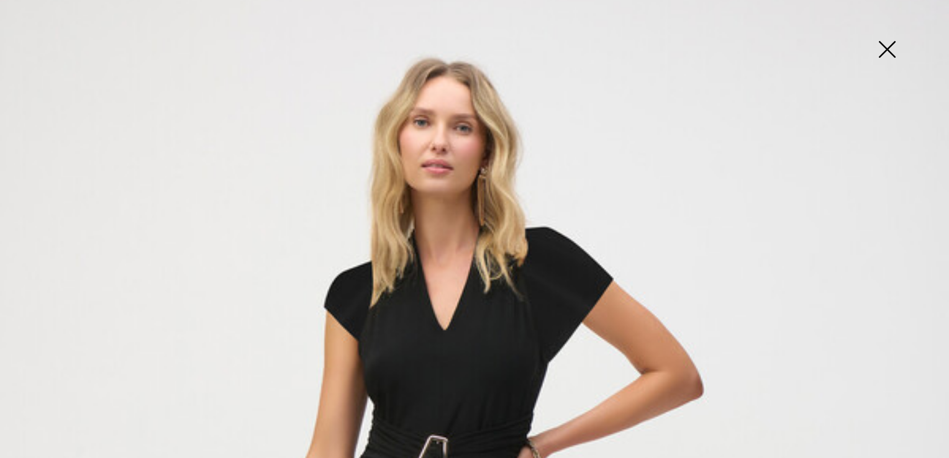
click at [884, 44] on img at bounding box center [887, 51] width 62 height 64
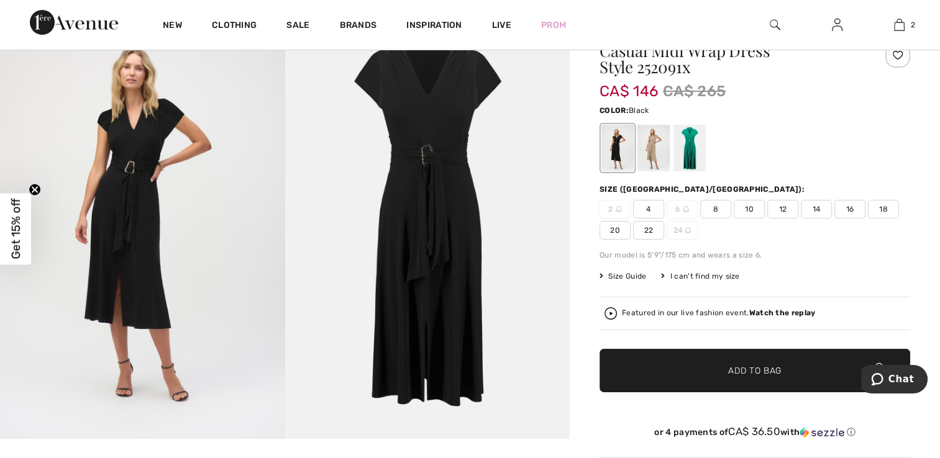
click at [848, 217] on span "16" at bounding box center [849, 209] width 31 height 19
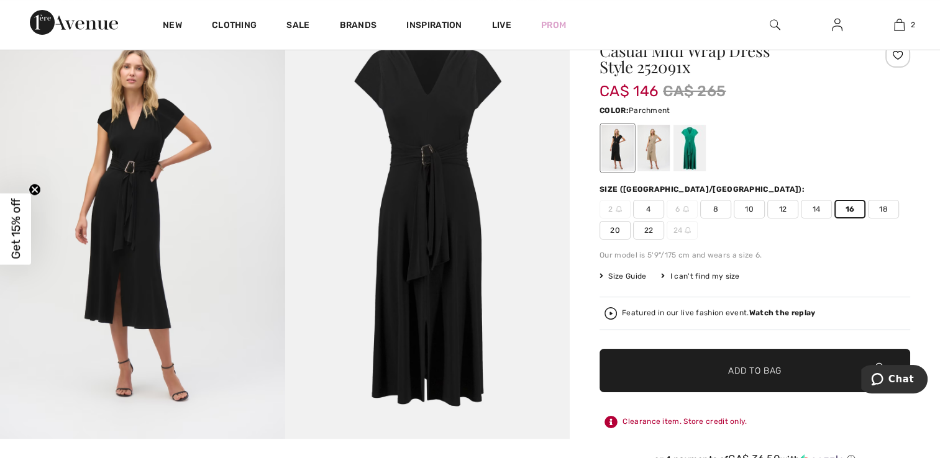
click at [662, 150] on div at bounding box center [653, 148] width 32 height 47
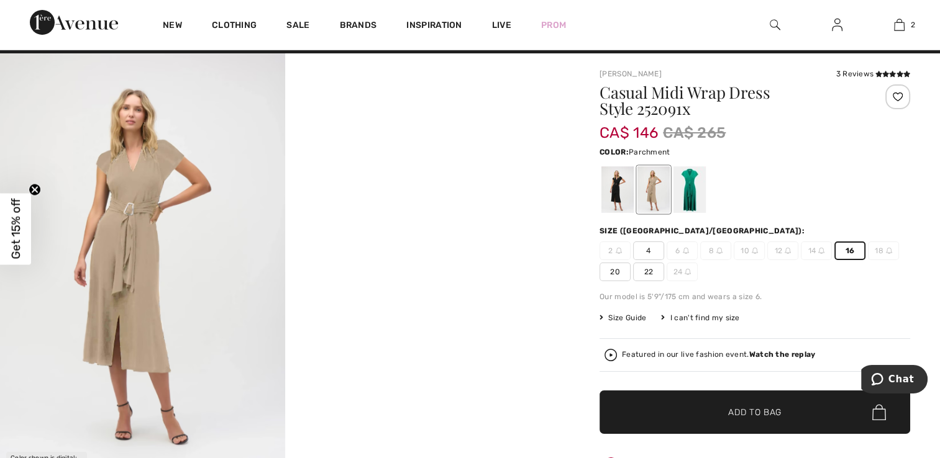
scroll to position [0, 0]
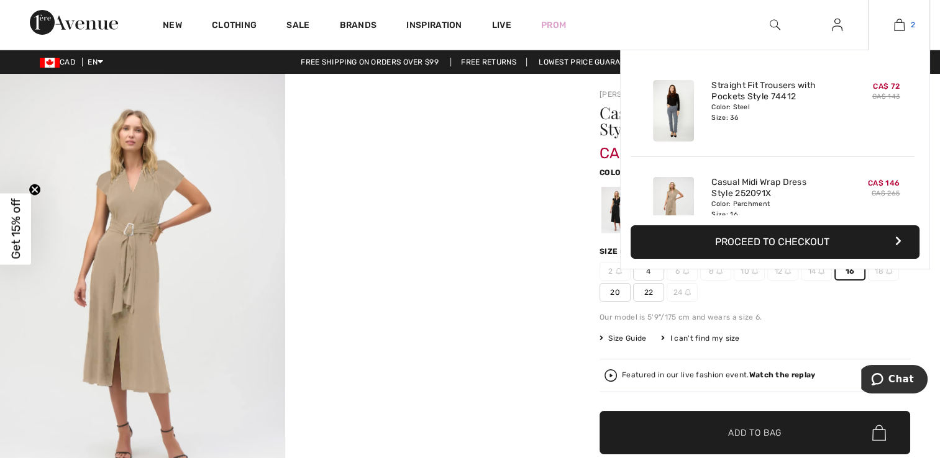
click at [901, 29] on img at bounding box center [899, 24] width 11 height 15
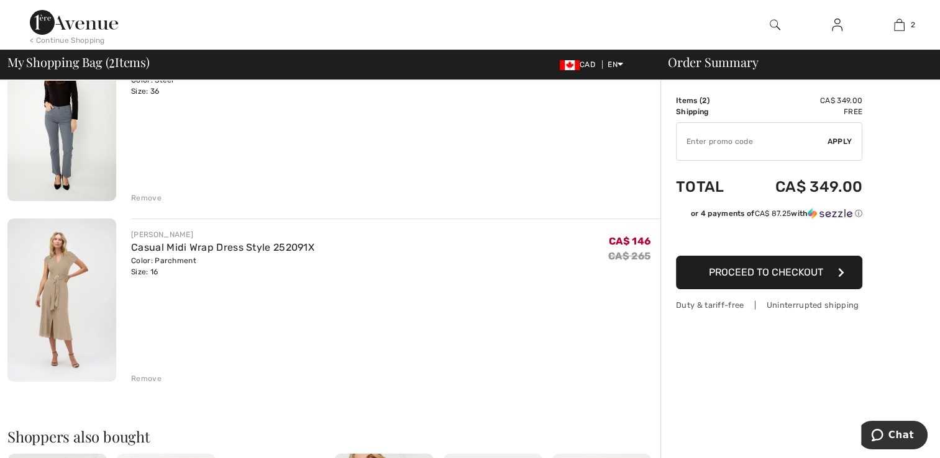
scroll to position [124, 0]
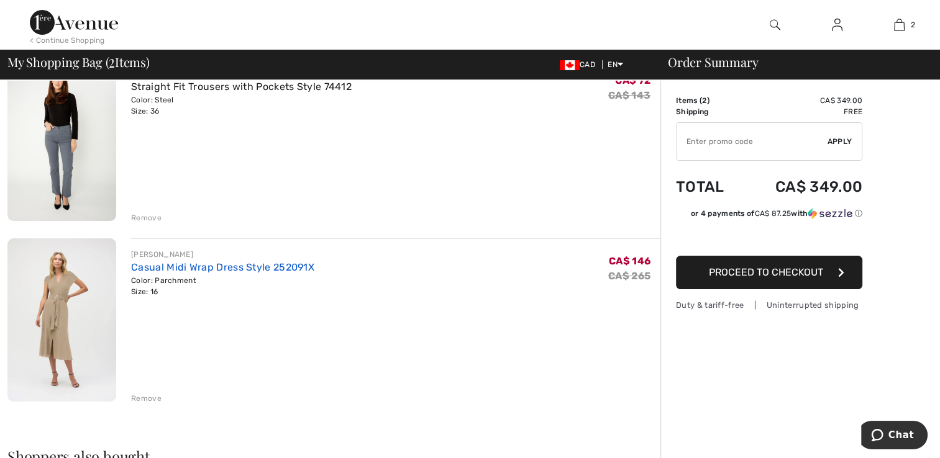
click at [216, 272] on link "Casual Midi Wrap Dress Style 252091X" at bounding box center [222, 267] width 183 height 12
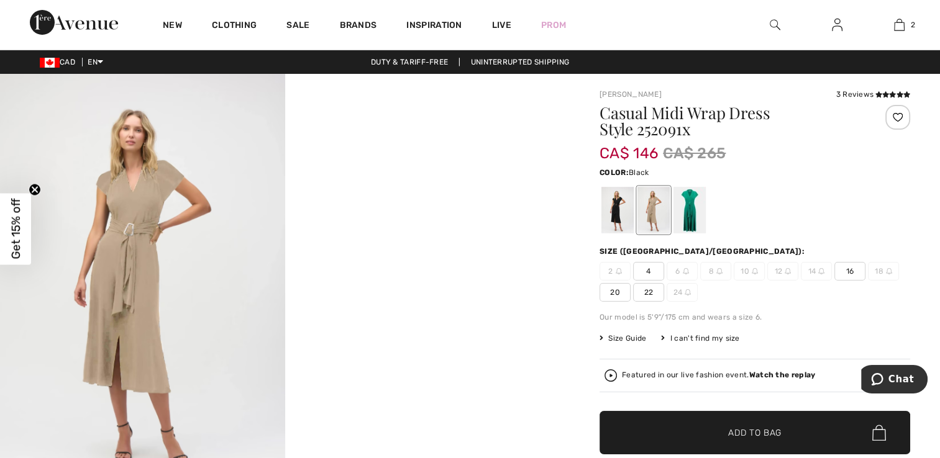
click at [619, 210] on div at bounding box center [617, 210] width 32 height 47
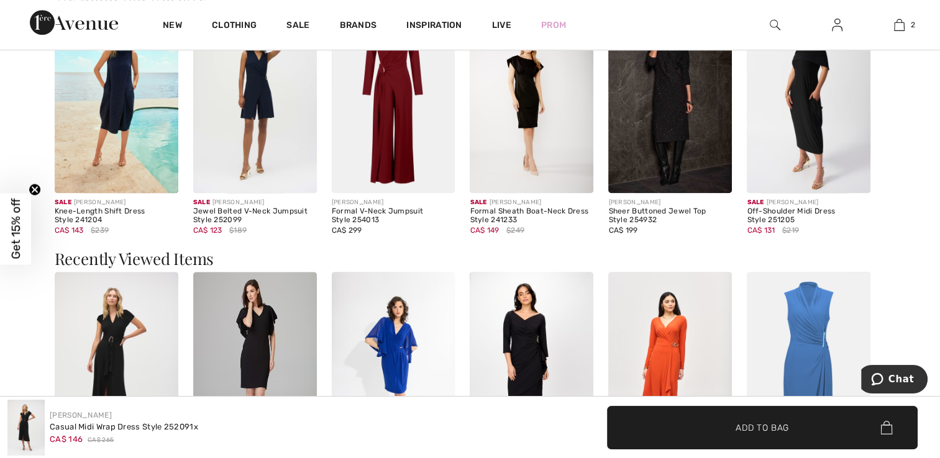
scroll to position [1180, 0]
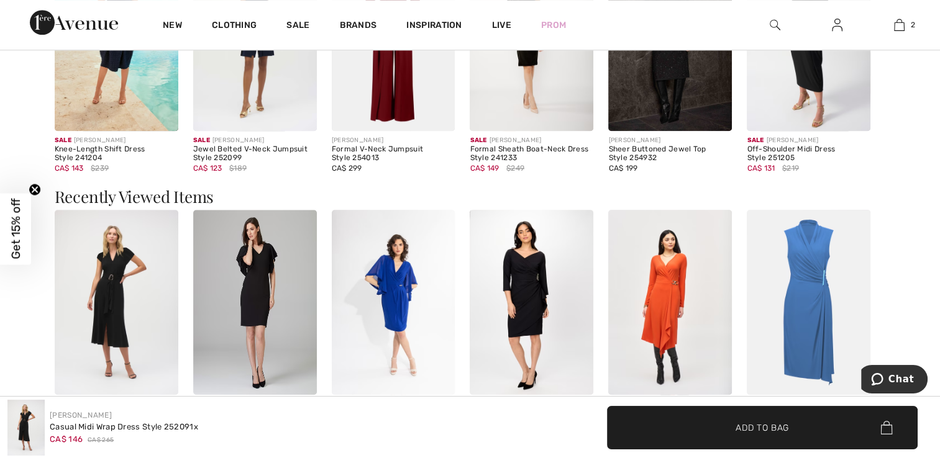
click at [258, 288] on img at bounding box center [255, 302] width 124 height 185
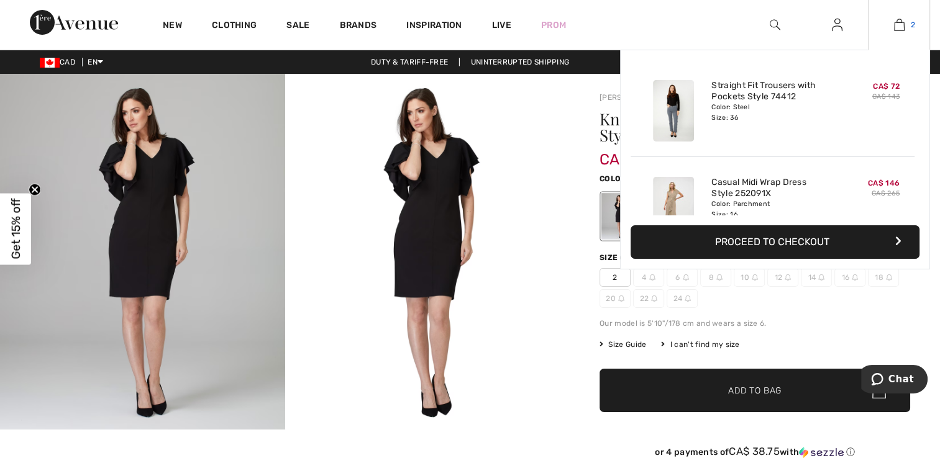
click at [899, 30] on img at bounding box center [899, 24] width 11 height 15
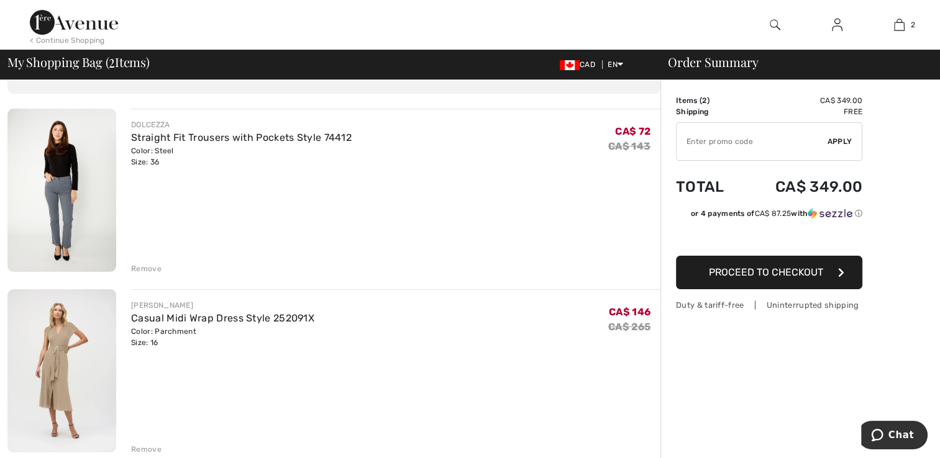
scroll to position [124, 0]
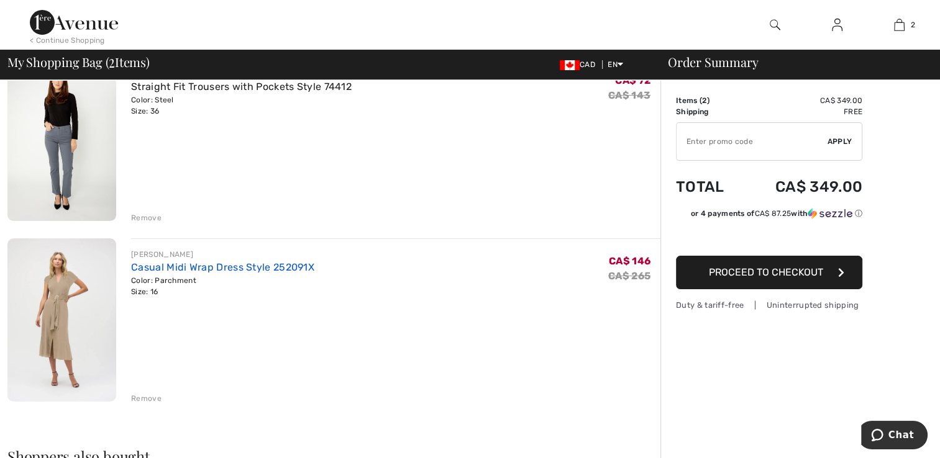
click at [180, 270] on link "Casual Midi Wrap Dress Style 252091X" at bounding box center [222, 267] width 183 height 12
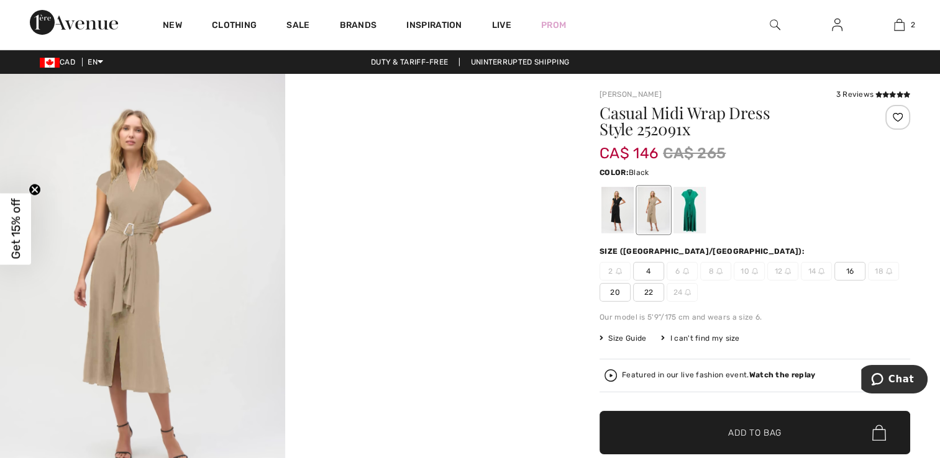
click at [612, 205] on div at bounding box center [617, 210] width 32 height 47
